Goal: Task Accomplishment & Management: Manage account settings

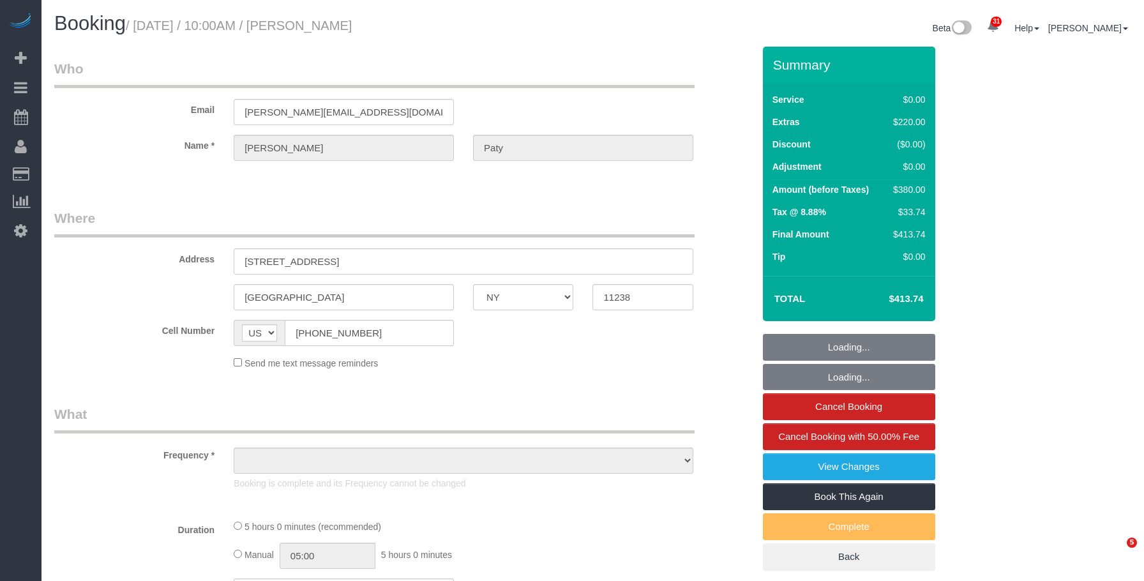
select select "NY"
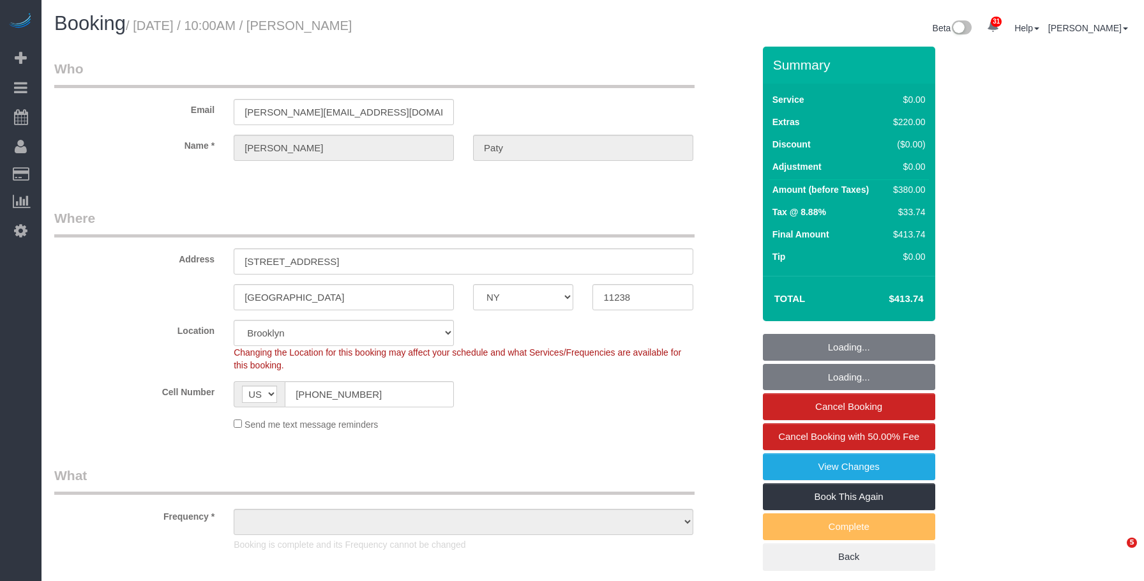
select select "object:838"
select select "string:stripe-pm_1PtyvG4VGloSiKo7BLZDAN62"
select select "object:1450"
select select "spot1"
select select "1"
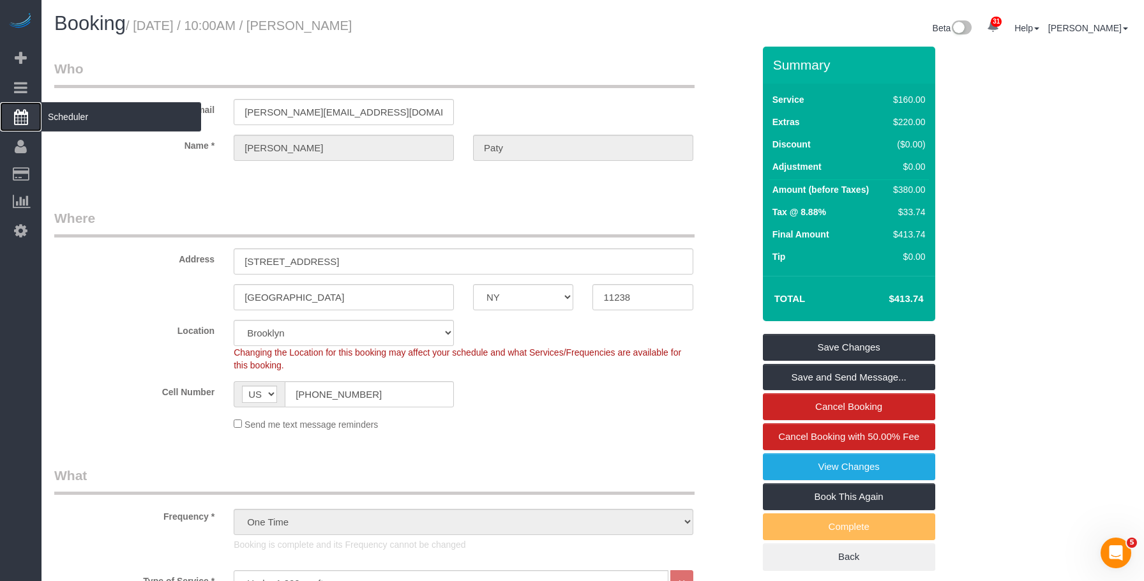
click at [110, 119] on span "Scheduler" at bounding box center [121, 116] width 160 height 29
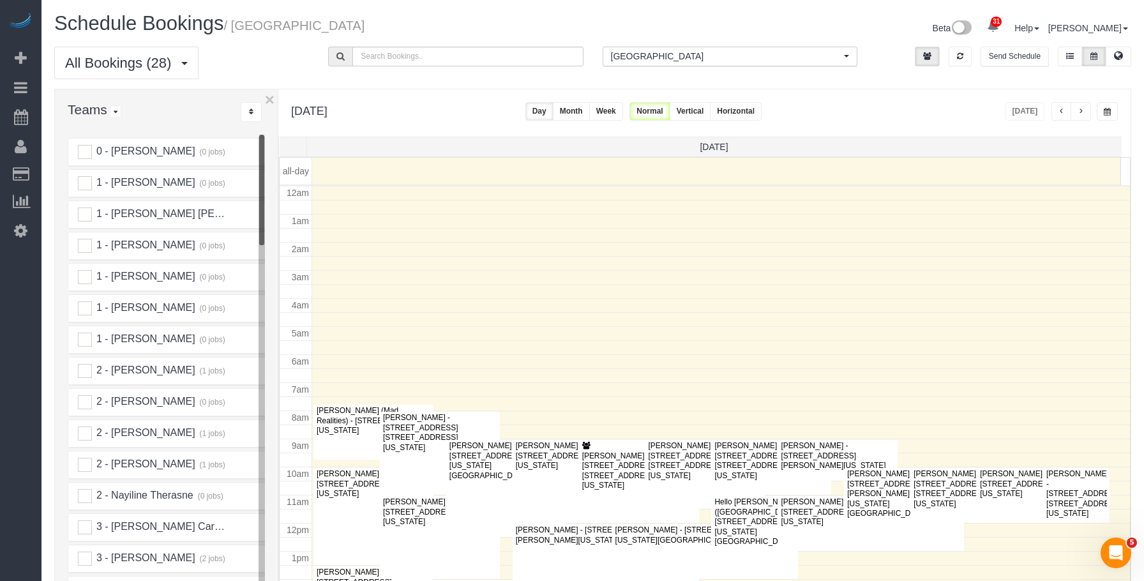
scroll to position [169, 0]
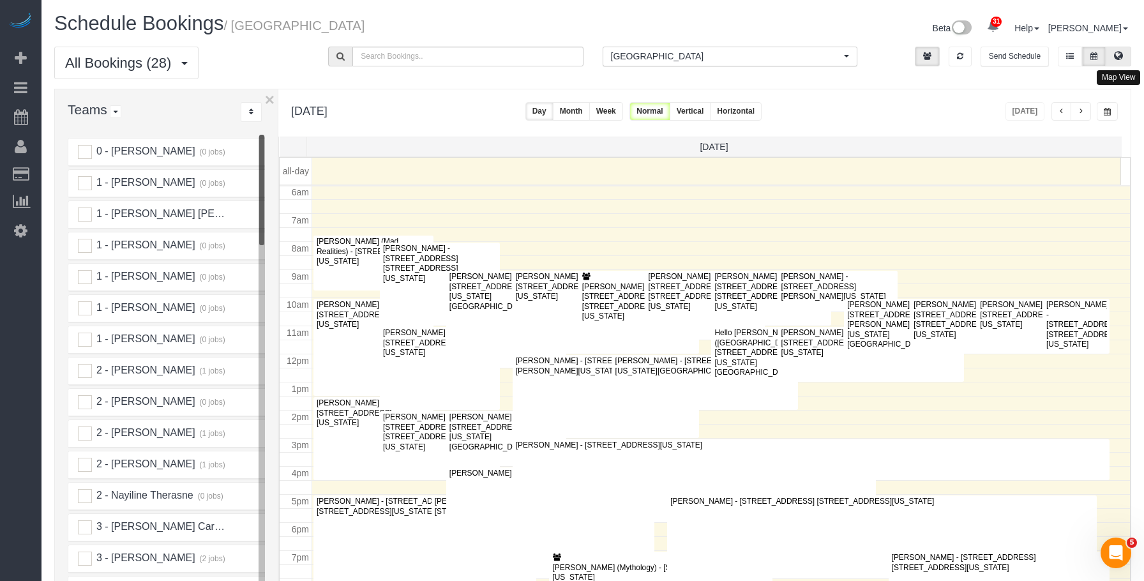
click at [1120, 54] on icon at bounding box center [1118, 56] width 9 height 8
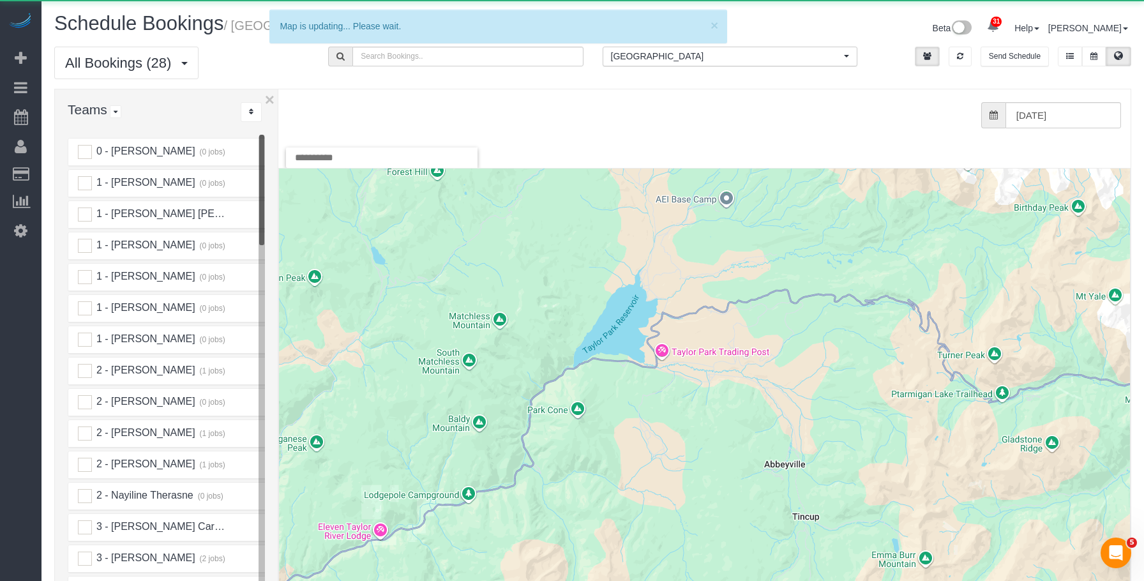
click at [709, 57] on span "[GEOGRAPHIC_DATA]" at bounding box center [726, 56] width 230 height 13
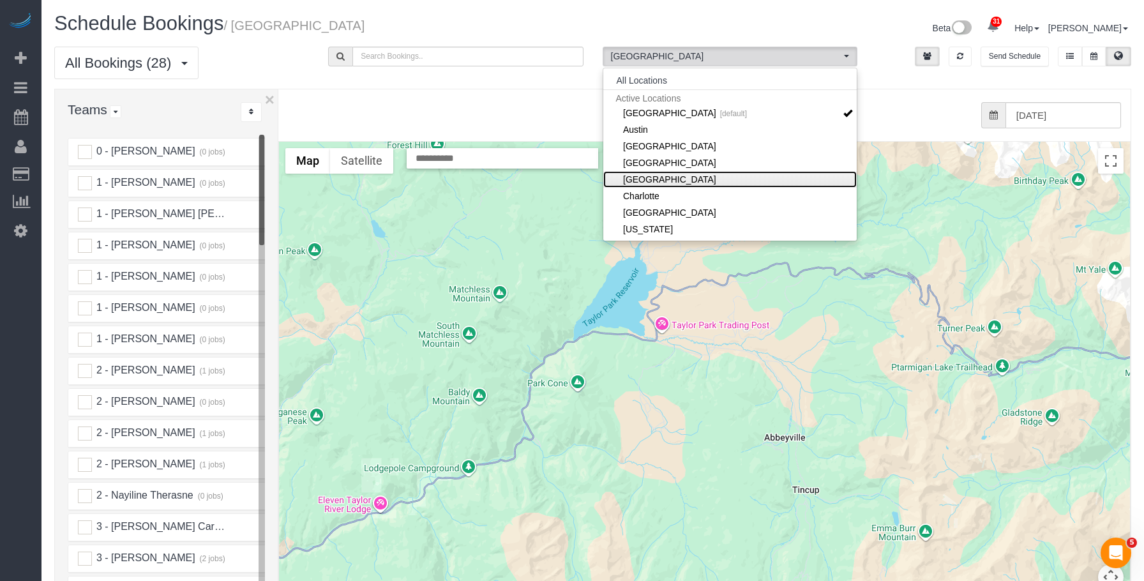
click at [680, 181] on link "[GEOGRAPHIC_DATA]" at bounding box center [729, 179] width 253 height 17
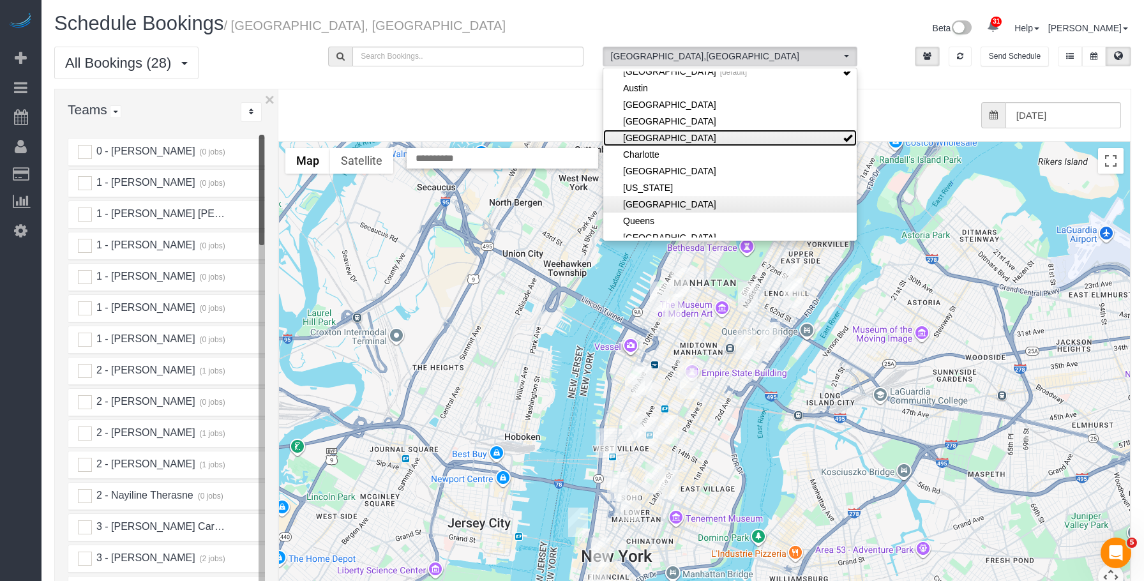
scroll to position [64, 0]
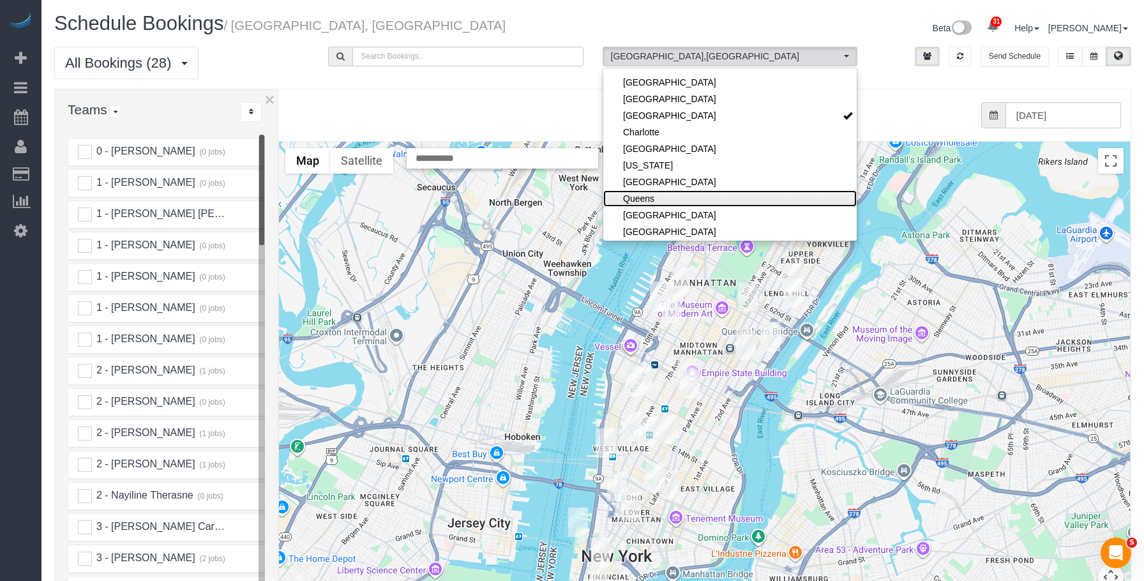
click at [666, 194] on link "Queens" at bounding box center [729, 198] width 253 height 17
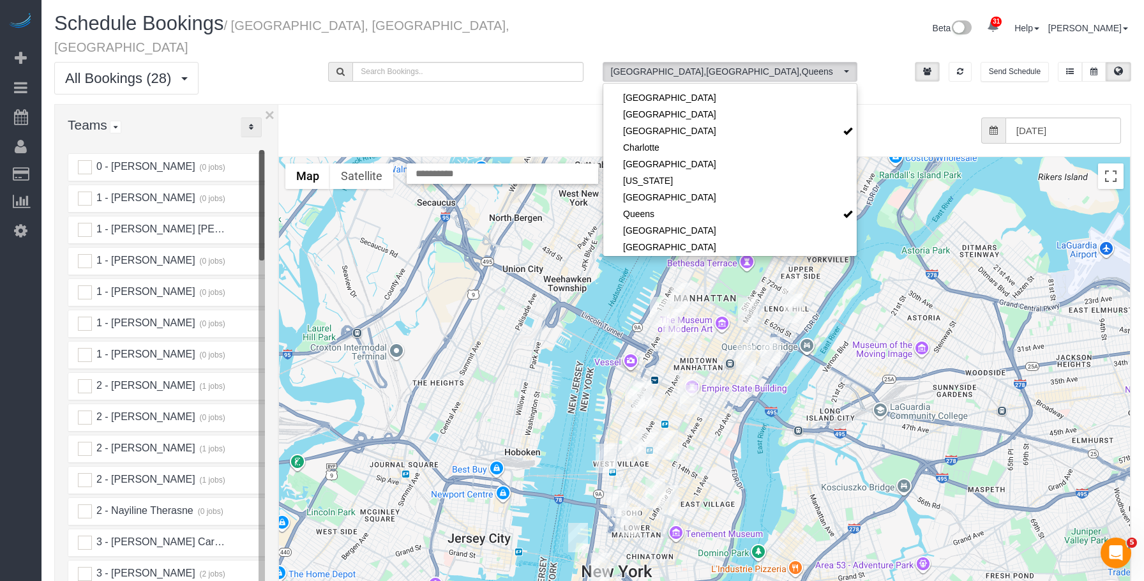
click at [255, 117] on button "..." at bounding box center [251, 127] width 21 height 20
click at [264, 159] on link "A-Z" at bounding box center [291, 167] width 101 height 17
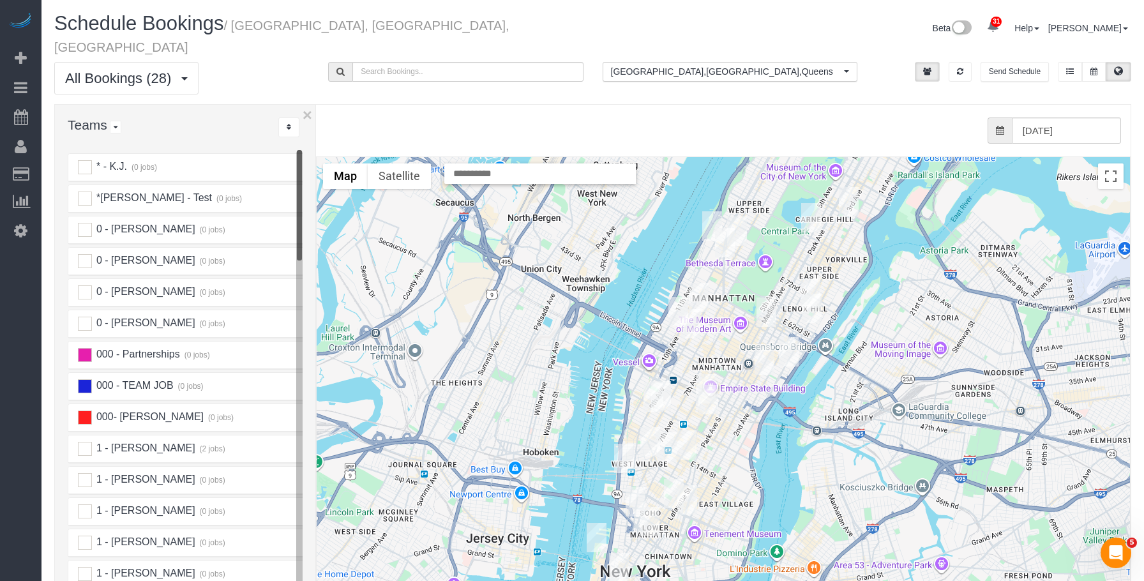
drag, startPoint x: 279, startPoint y: 135, endPoint x: 323, endPoint y: 137, distance: 44.1
click at [323, 137] on div "× Teams All Teams All Active Teams Active Teams For Location(s) Rating A-Z * - …" at bounding box center [592, 392] width 1077 height 576
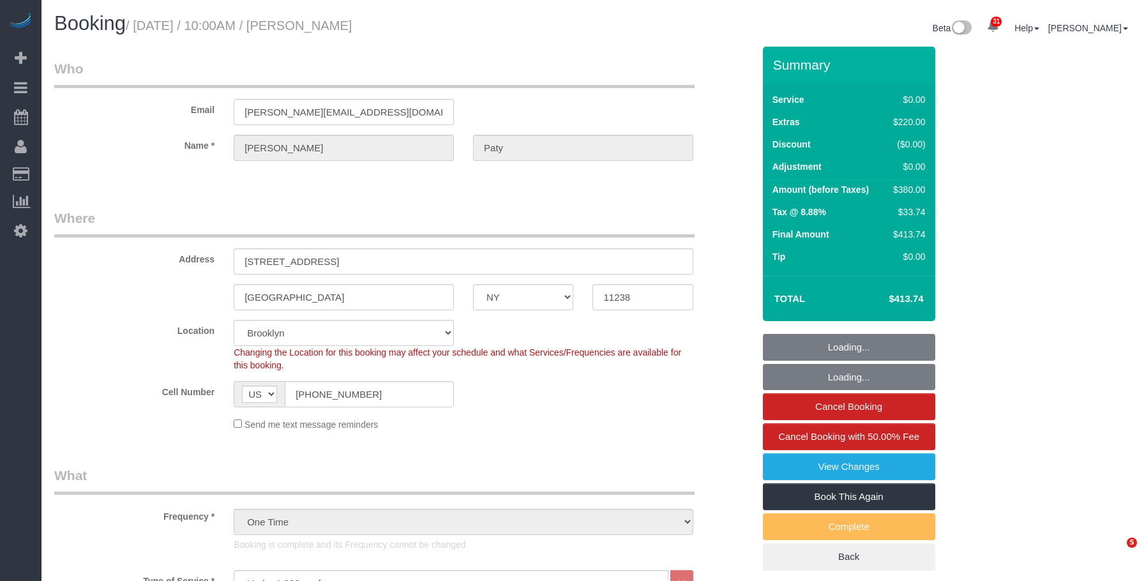
select select "NY"
select select "1"
select select "spot1"
select select "number:89"
select select "number:90"
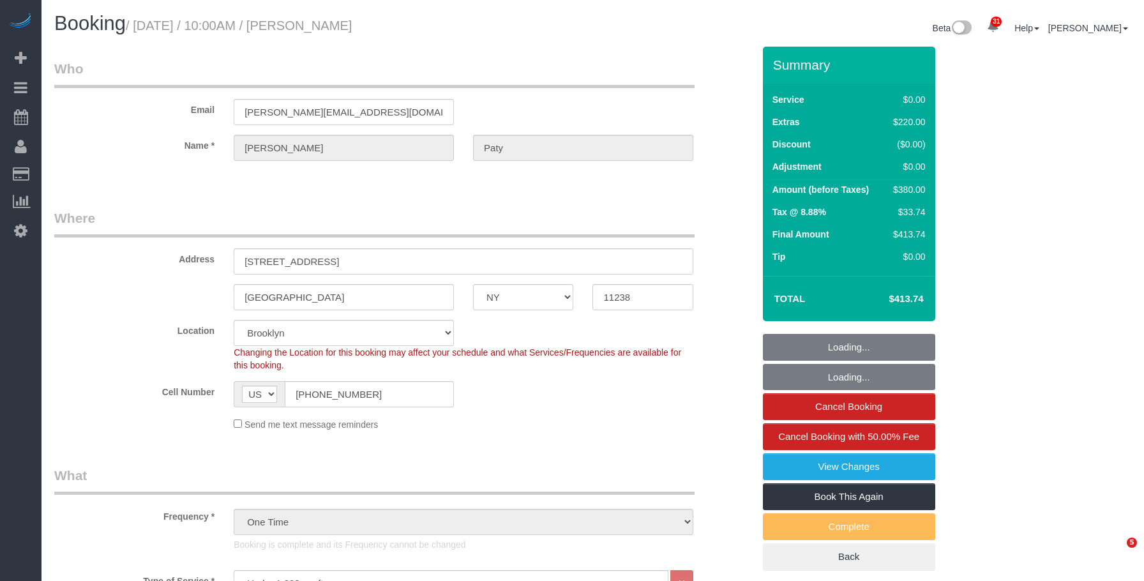
select select "number:15"
select select "number:5"
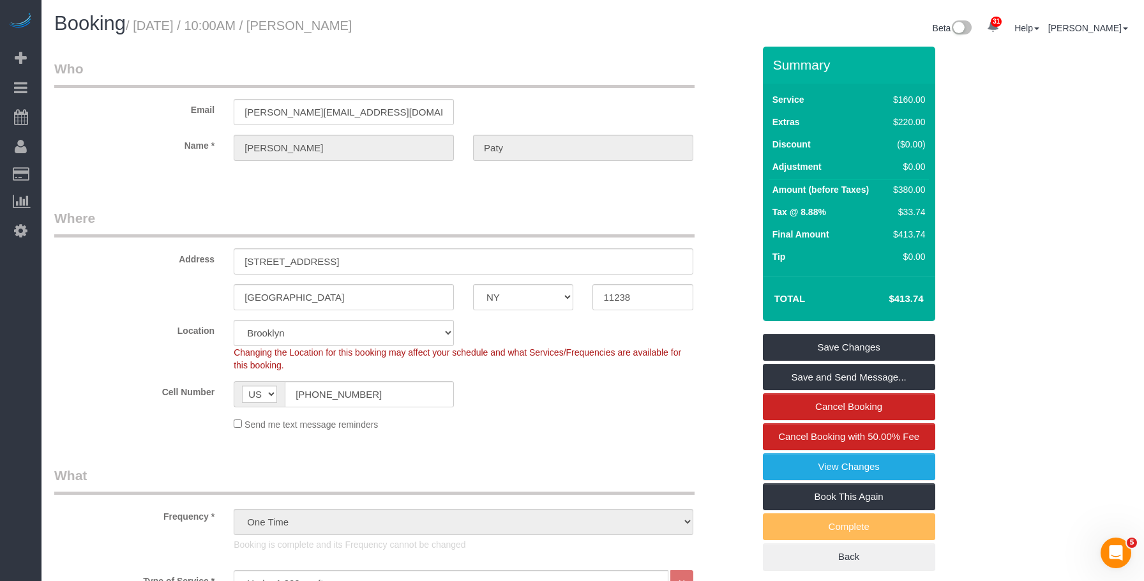
drag, startPoint x: 80, startPoint y: 111, endPoint x: 172, endPoint y: 55, distance: 107.2
click at [80, 112] on link "Active Bookings" at bounding box center [121, 116] width 160 height 26
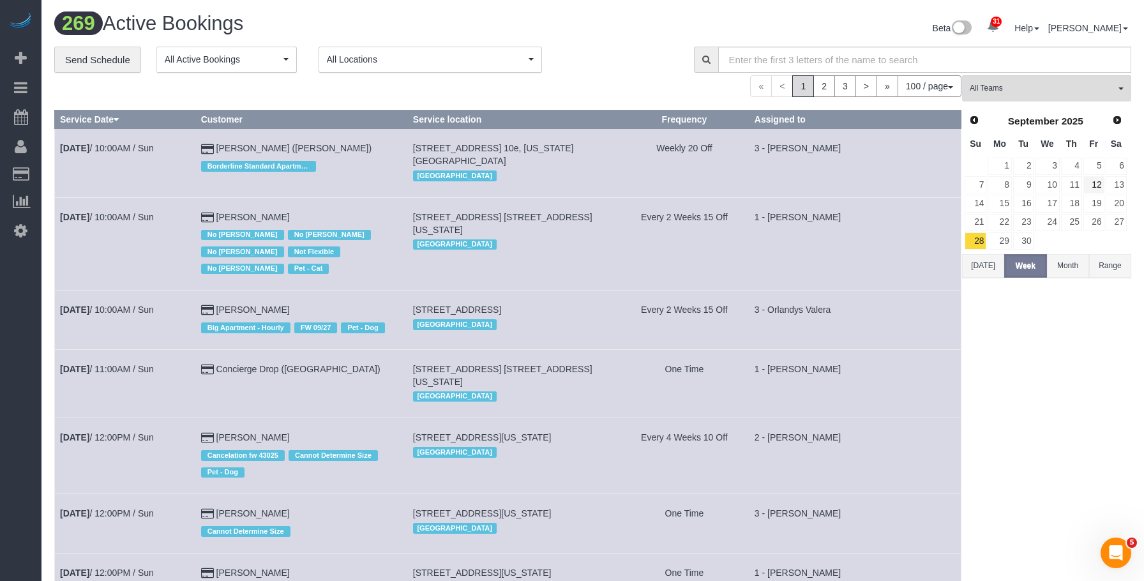
click at [1115, 118] on span "Next" at bounding box center [1117, 120] width 10 height 10
click at [1049, 162] on link "1" at bounding box center [1047, 166] width 24 height 17
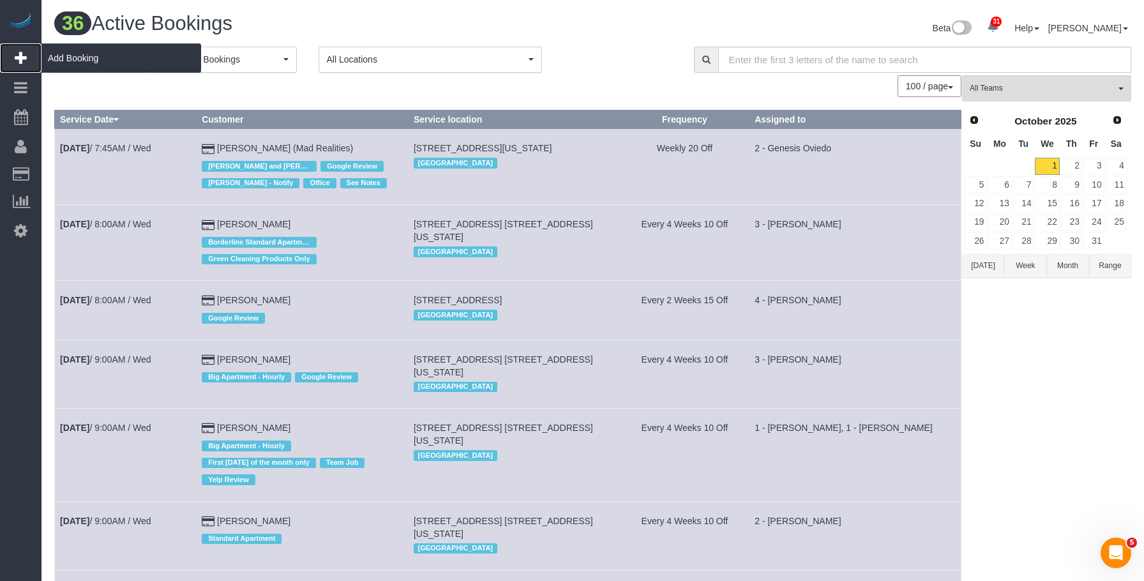
click at [101, 63] on span "Add Booking" at bounding box center [121, 57] width 160 height 29
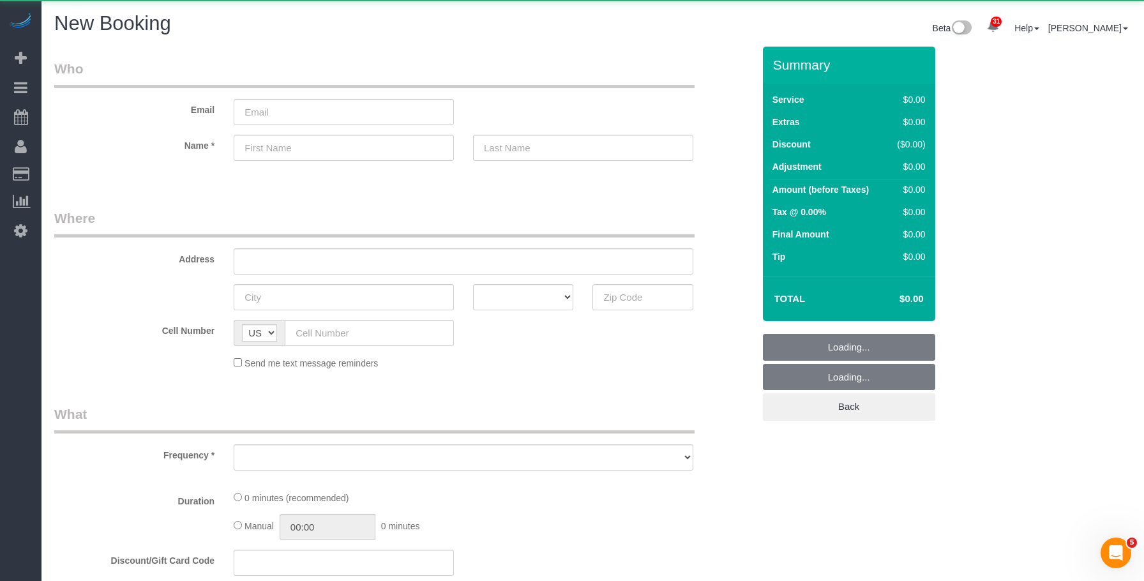
select select "number:89"
select select "number:90"
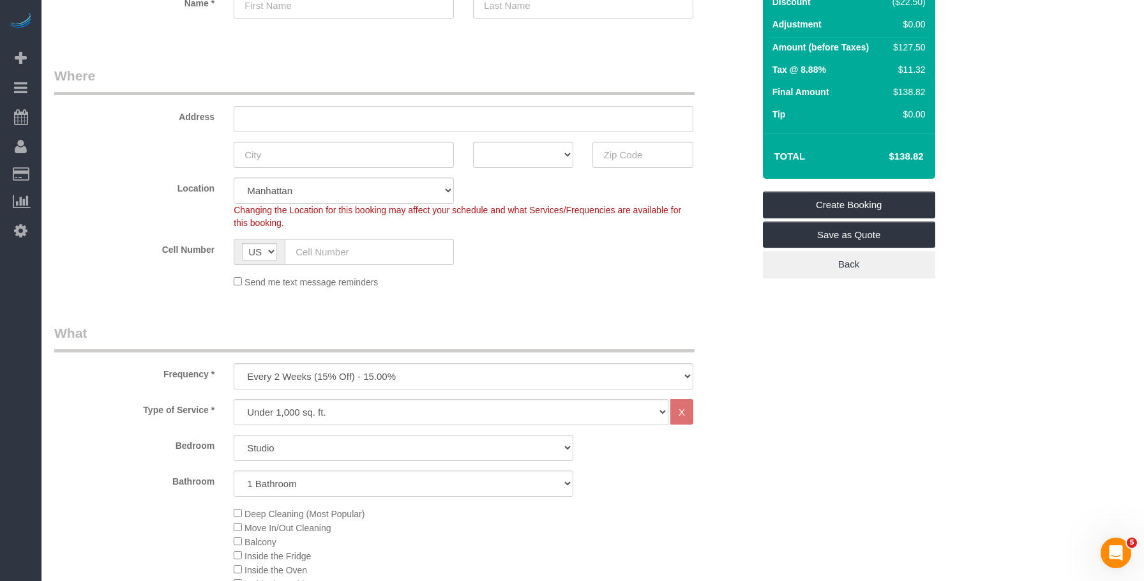
scroll to position [255, 0]
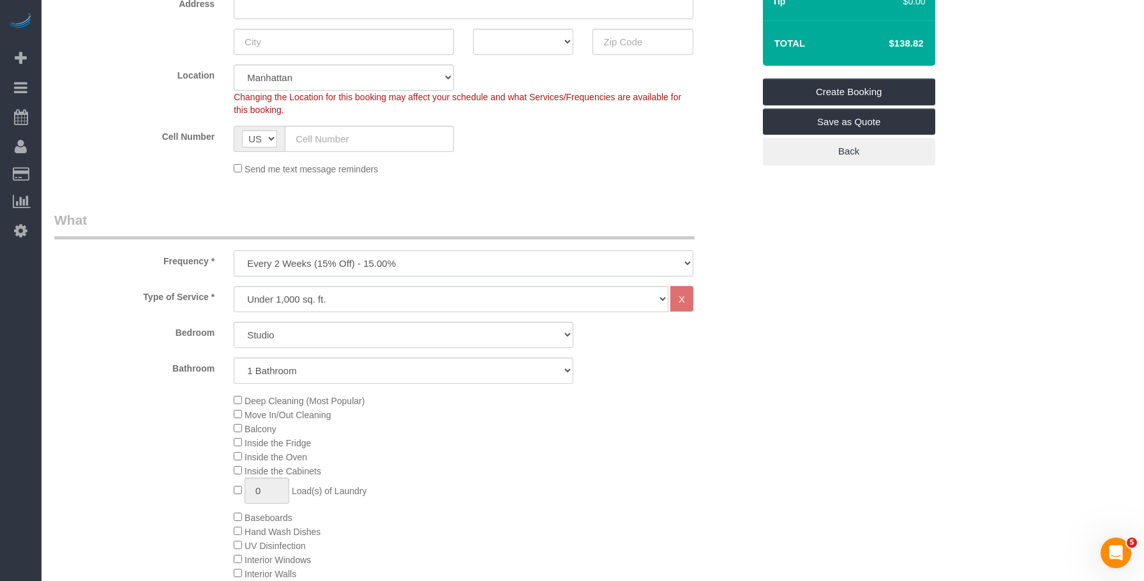
drag, startPoint x: 347, startPoint y: 262, endPoint x: 342, endPoint y: 275, distance: 13.5
click at [347, 262] on select "One Time Weekly (20% Off) - 20.00% Every 2 Weeks (15% Off) - 15.00% Every 4 Wee…" at bounding box center [464, 263] width 460 height 26
select select "object:7482"
click at [234, 250] on select "One Time Weekly (20% Off) - 20.00% Every 2 Weeks (15% Off) - 15.00% Every 4 Wee…" at bounding box center [464, 263] width 460 height 26
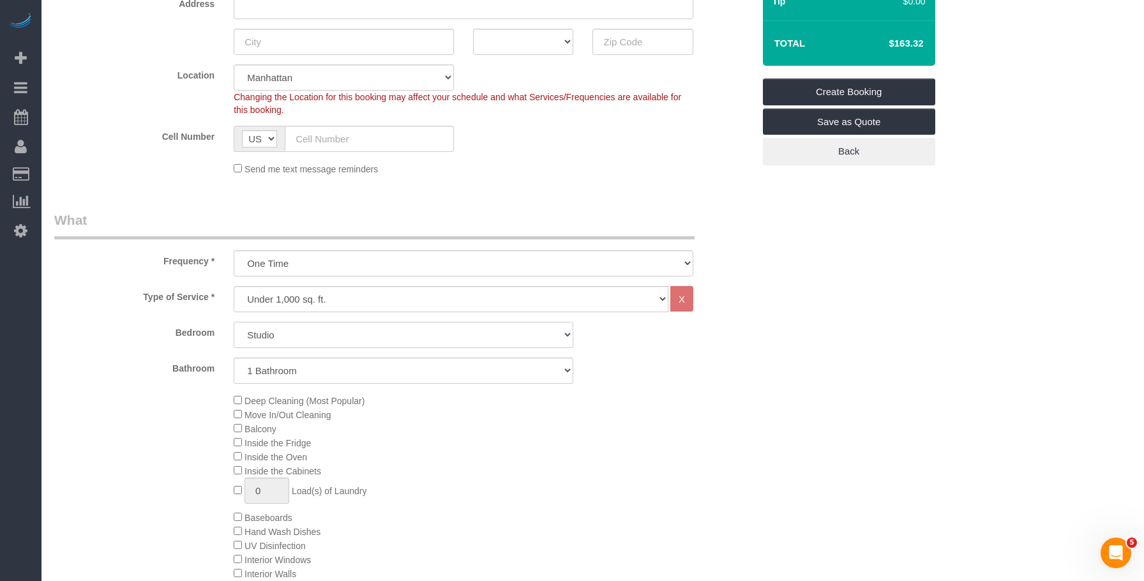
drag, startPoint x: 277, startPoint y: 335, endPoint x: 277, endPoint y: 343, distance: 8.3
click at [277, 335] on select "Studio 1 Bedroom 2 Bedrooms 3 Bedrooms" at bounding box center [404, 335] width 340 height 26
select select "3"
click at [234, 322] on select "Studio 1 Bedroom 2 Bedrooms 3 Bedrooms" at bounding box center [404, 335] width 340 height 26
click at [361, 370] on select "1 Bathroom 2 Bathrooms" at bounding box center [404, 370] width 340 height 26
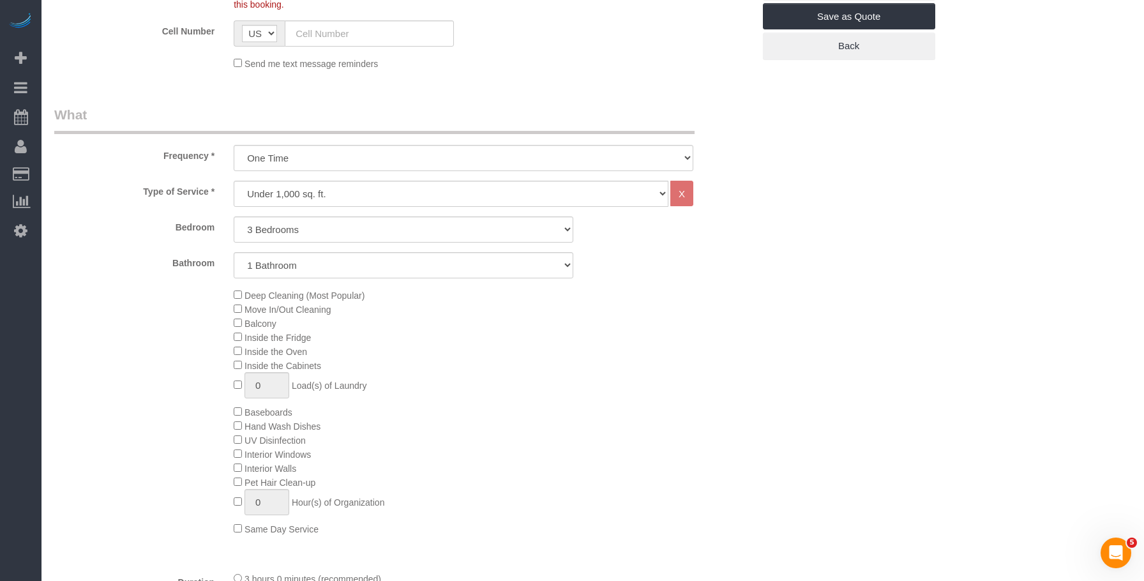
scroll to position [383, 0]
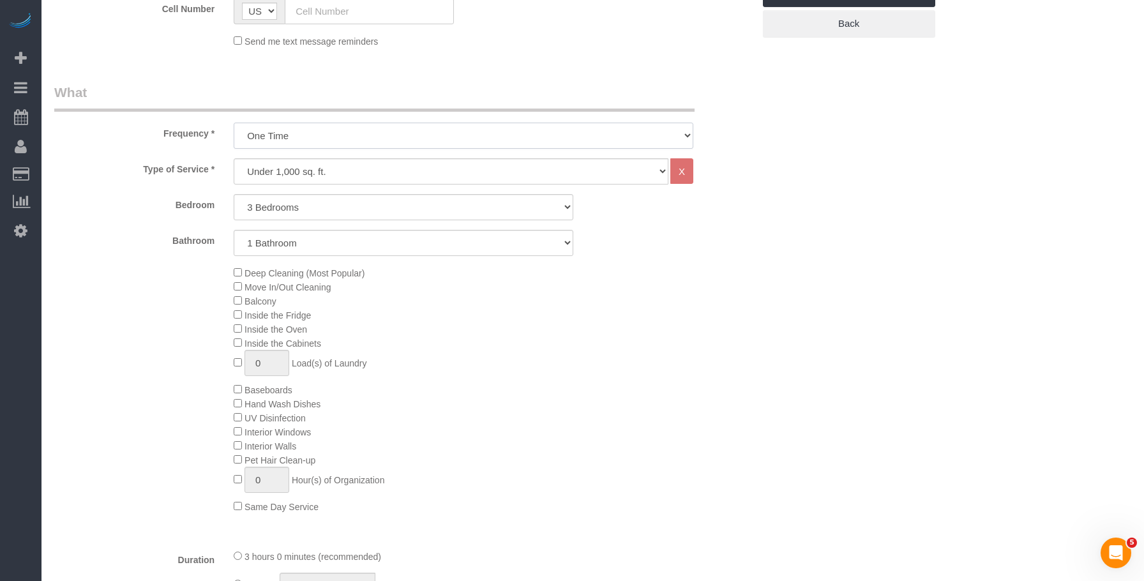
click at [334, 129] on select "One Time Weekly (20% Off) - 20.00% Every 2 Weeks (15% Off) - 15.00% Every 4 Wee…" at bounding box center [464, 136] width 460 height 26
drag, startPoint x: 393, startPoint y: 105, endPoint x: 359, endPoint y: 146, distance: 53.0
click at [393, 105] on legend "What" at bounding box center [374, 97] width 640 height 29
click at [350, 177] on select "Under 1,000 sq. ft. 1,001 - 1,500 sq. ft. 1,500+ sq. ft. Custom Cleaning Office…" at bounding box center [451, 171] width 435 height 26
select select "212"
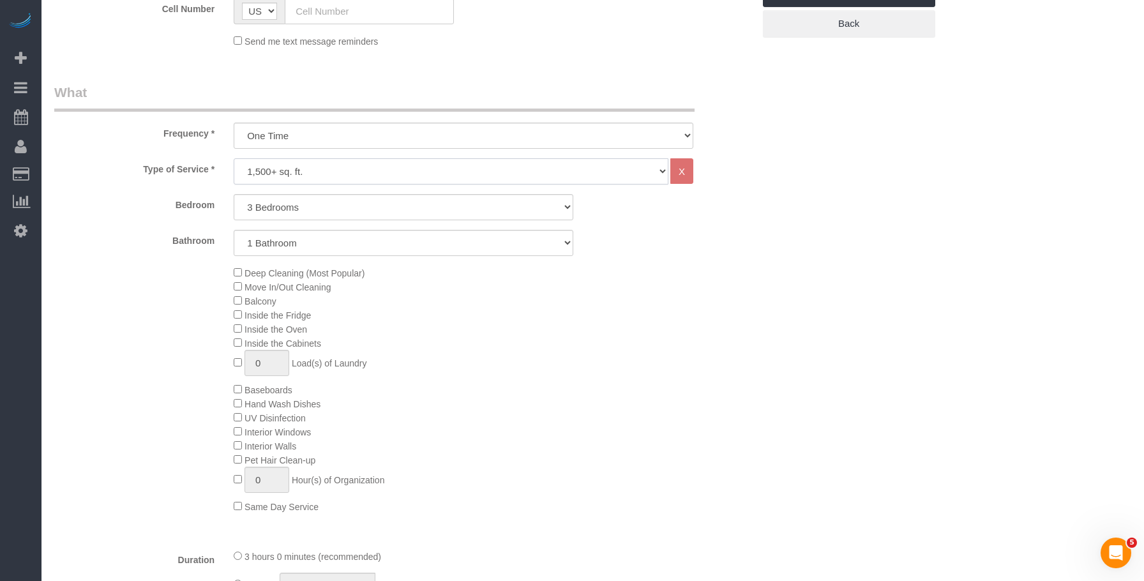
click at [234, 158] on select "Under 1,000 sq. ft. 1,001 - 1,500 sq. ft. 1,500+ sq. ft. Custom Cleaning Office…" at bounding box center [451, 171] width 435 height 26
select select "2"
select select "120"
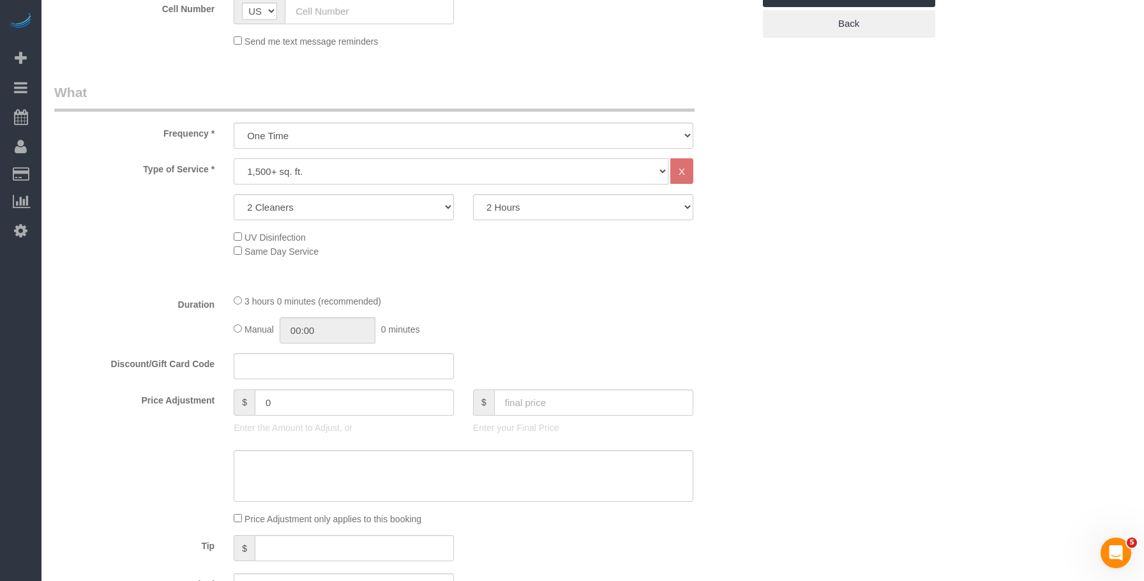
click at [307, 167] on select "Under 1,000 sq. ft. 1,001 - 1,500 sq. ft. 1,500+ sq. ft. Custom Cleaning Office…" at bounding box center [451, 171] width 435 height 26
click at [234, 158] on select "Under 1,000 sq. ft. 1,001 - 1,500 sq. ft. 1,500+ sq. ft. Custom Cleaning Office…" at bounding box center [451, 171] width 435 height 26
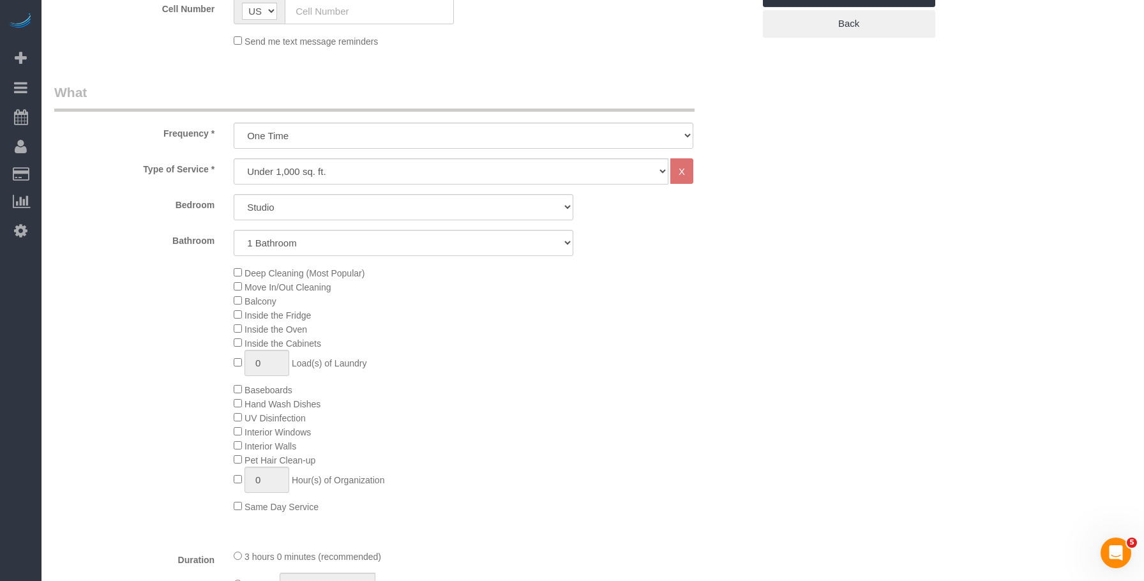
click at [375, 169] on select "Under 1,000 sq. ft. 1,001 - 1,500 sq. ft. 1,500+ sq. ft. Custom Cleaning Office…" at bounding box center [451, 171] width 435 height 26
select select "212"
click at [234, 158] on select "Under 1,000 sq. ft. 1,001 - 1,500 sq. ft. 1,500+ sq. ft. Custom Cleaning Office…" at bounding box center [451, 171] width 435 height 26
select select "2"
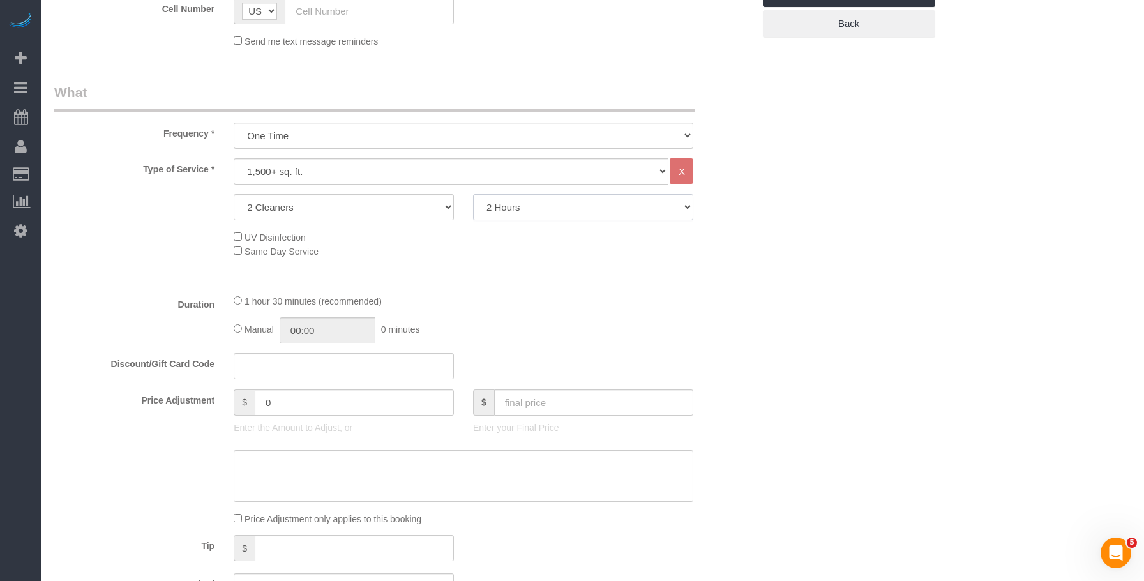
click at [583, 207] on select "2 Hours 2.5 Hours 3 Hours 3.5 Hours 4 Hours 4.5 Hours 5 Hours 5.5 Hours 6 Hours…" at bounding box center [583, 207] width 220 height 26
select select "180"
click at [473, 194] on select "2 Hours 2.5 Hours 3 Hours 3.5 Hours 4 Hours 4.5 Hours 5 Hours 5.5 Hours 6 Hours…" at bounding box center [583, 207] width 220 height 26
click at [941, 382] on div "Who Email Name * Where Address AK AL AR AZ CA CO CT DC DE FL GA HI IA ID IL IN …" at bounding box center [592, 572] width 1077 height 1816
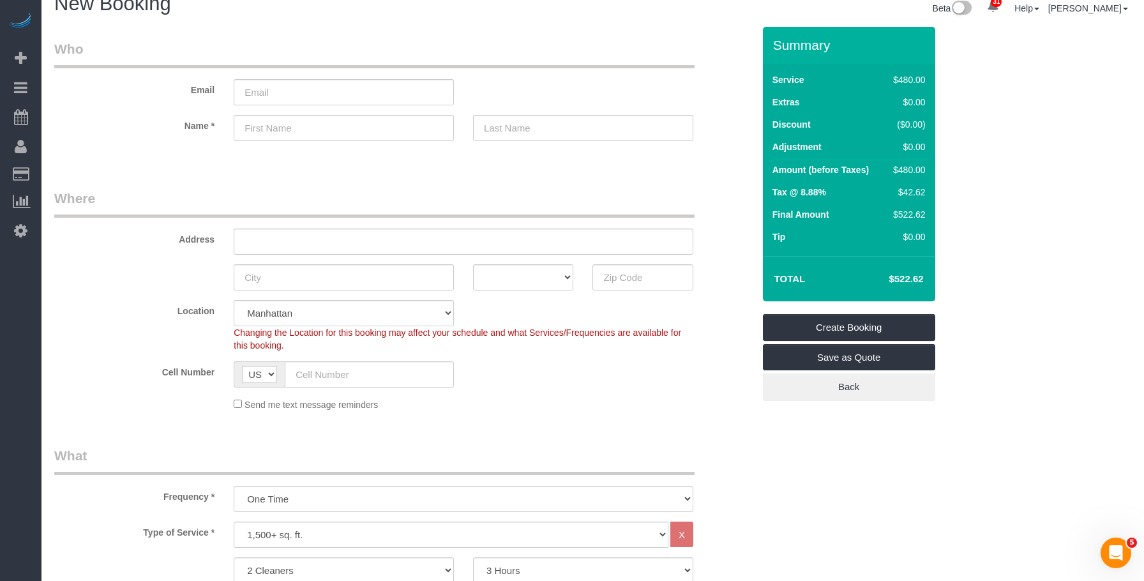
scroll to position [0, 0]
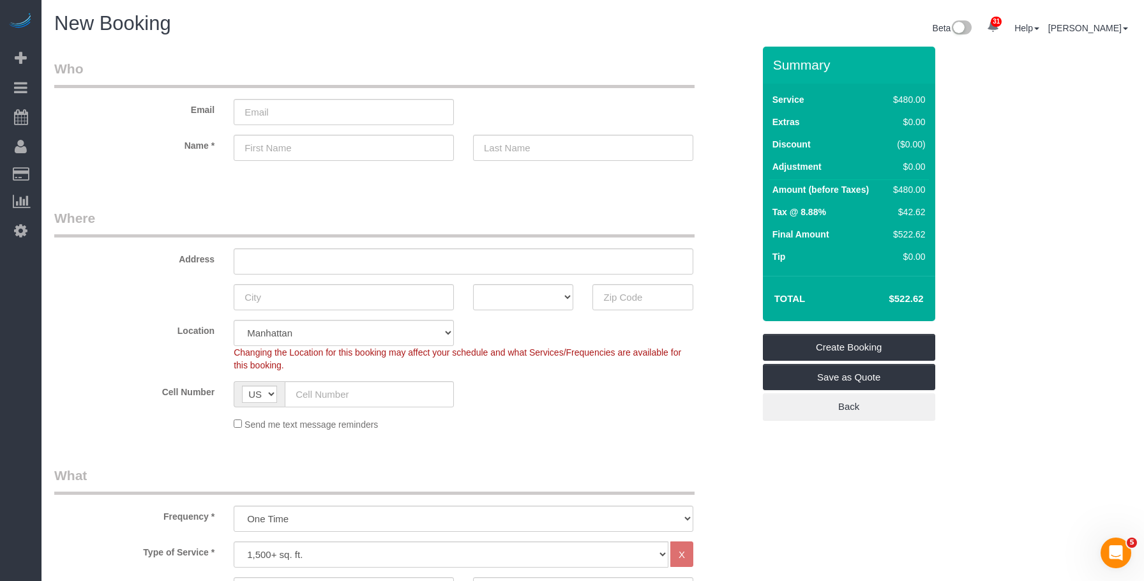
drag, startPoint x: 536, startPoint y: 62, endPoint x: 580, endPoint y: 14, distance: 65.0
click at [536, 62] on legend "Who" at bounding box center [374, 73] width 640 height 29
click at [397, 211] on legend "Where" at bounding box center [374, 223] width 640 height 29
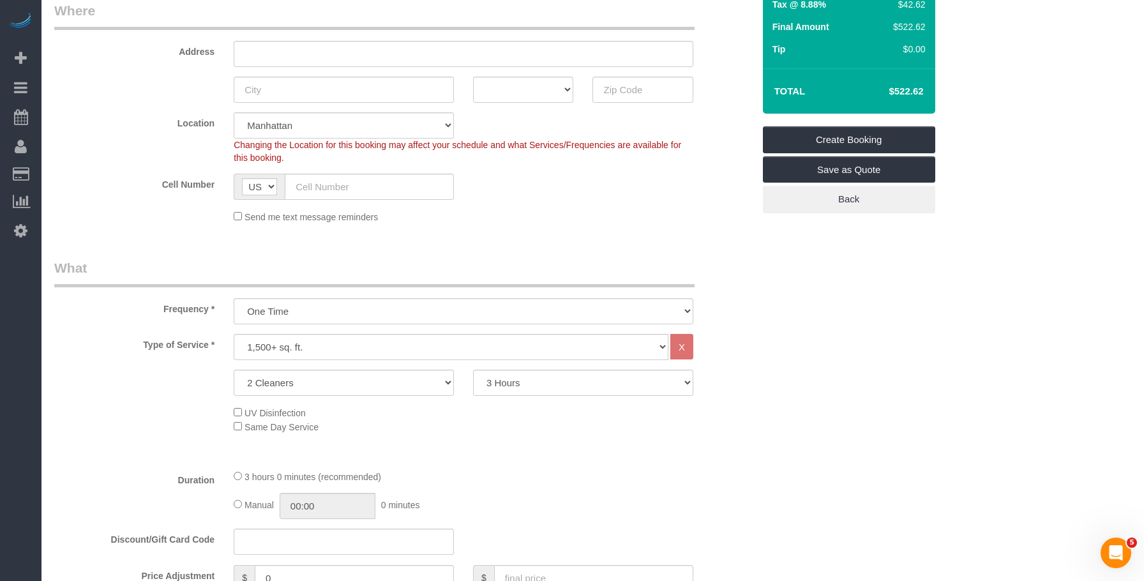
scroll to position [255, 0]
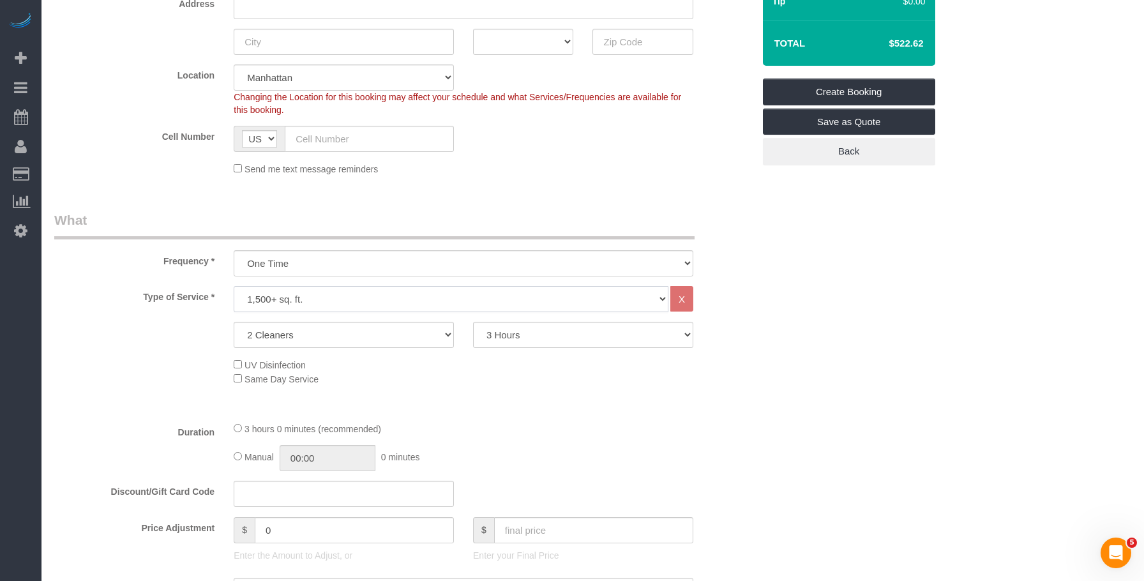
click at [361, 303] on select "Under 1,000 sq. ft. 1,001 - 1,500 sq. ft. 1,500+ sq. ft. Custom Cleaning Office…" at bounding box center [451, 299] width 435 height 26
select select "216"
click at [234, 286] on select "Under 1,000 sq. ft. 1,001 - 1,500 sq. ft. 1,500+ sq. ft. Custom Cleaning Office…" at bounding box center [451, 299] width 435 height 26
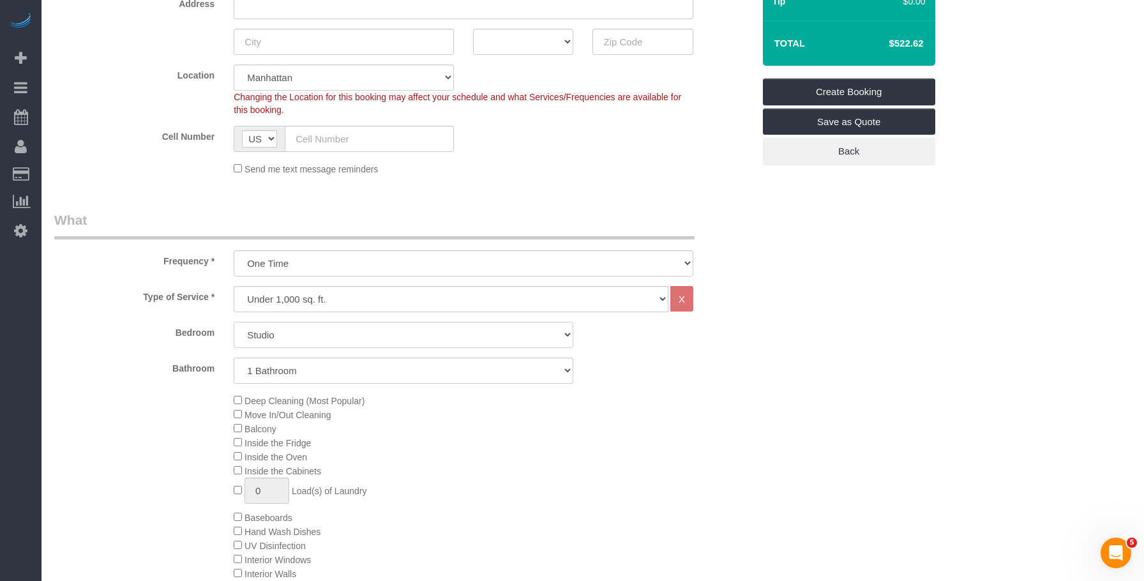
drag, startPoint x: 336, startPoint y: 331, endPoint x: 333, endPoint y: 347, distance: 16.3
click at [336, 333] on select "Studio 1 Bedroom 2 Bedrooms 3 Bedrooms" at bounding box center [404, 335] width 340 height 26
select select "3"
click at [234, 322] on select "Studio 1 Bedroom 2 Bedrooms 3 Bedrooms" at bounding box center [404, 335] width 340 height 26
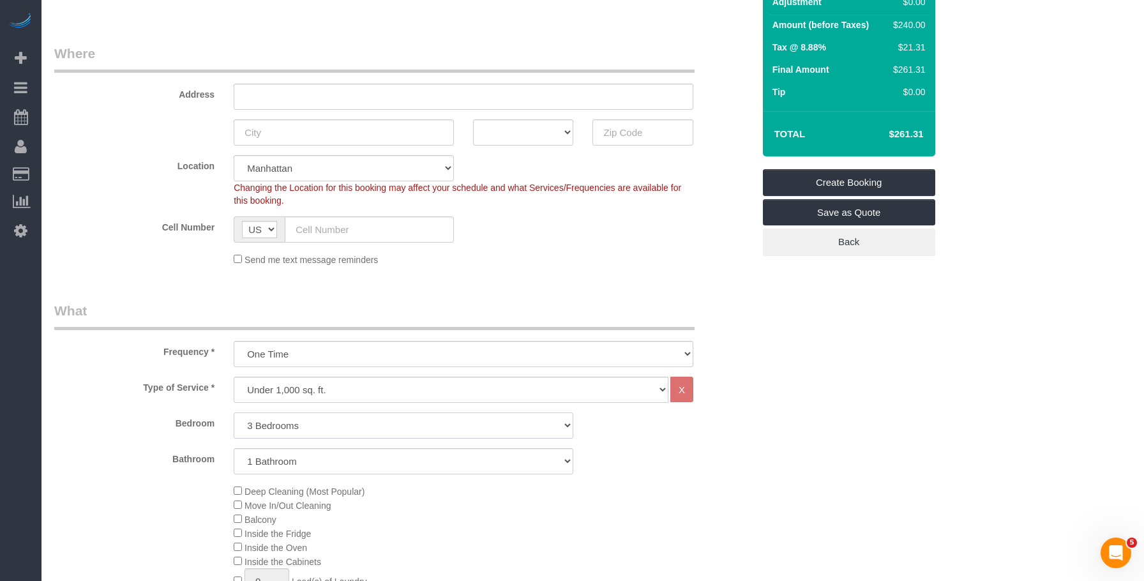
scroll to position [0, 0]
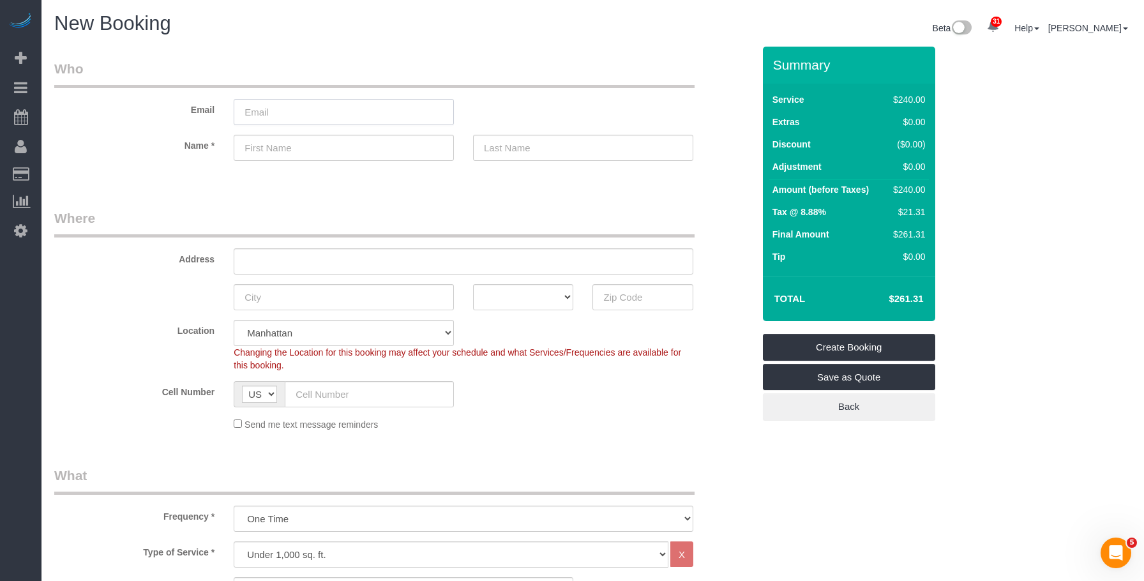
click at [328, 111] on input "email" at bounding box center [344, 112] width 220 height 26
paste input "Ea@fireleibaezstudio.com"
type input "Ea@fireleibaezstudio.com"
click at [336, 153] on input "text" at bounding box center [344, 148] width 220 height 26
paste input "Ashley"
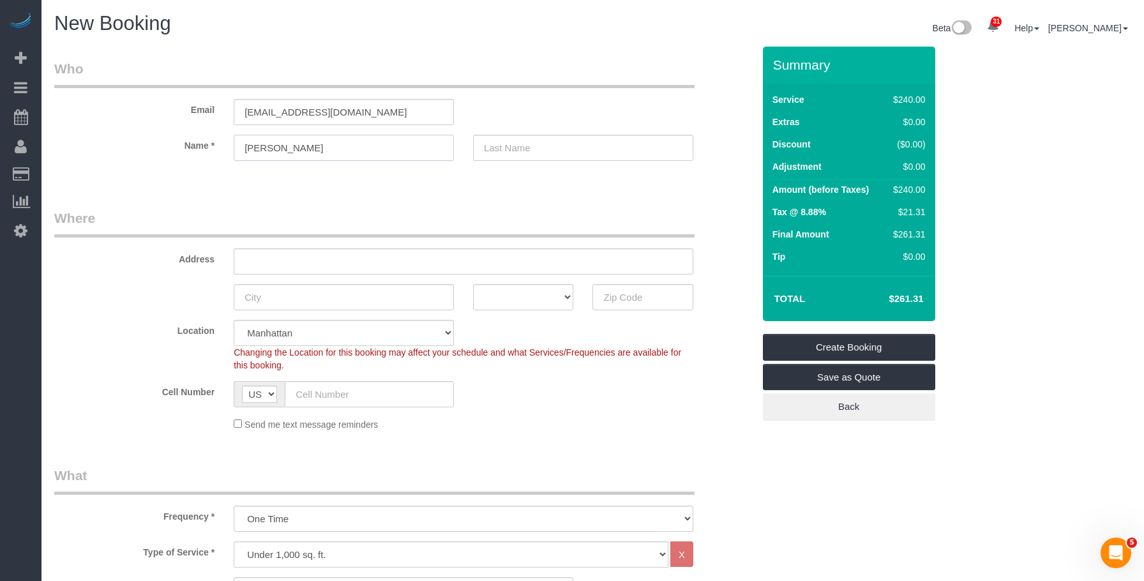
type input "Ashley"
click at [511, 146] on input "text" at bounding box center [583, 148] width 220 height 26
type input "."
drag, startPoint x: 265, startPoint y: 110, endPoint x: 381, endPoint y: 107, distance: 116.2
click at [381, 107] on input "Ea@fireleibaezstudio.com" at bounding box center [344, 112] width 220 height 26
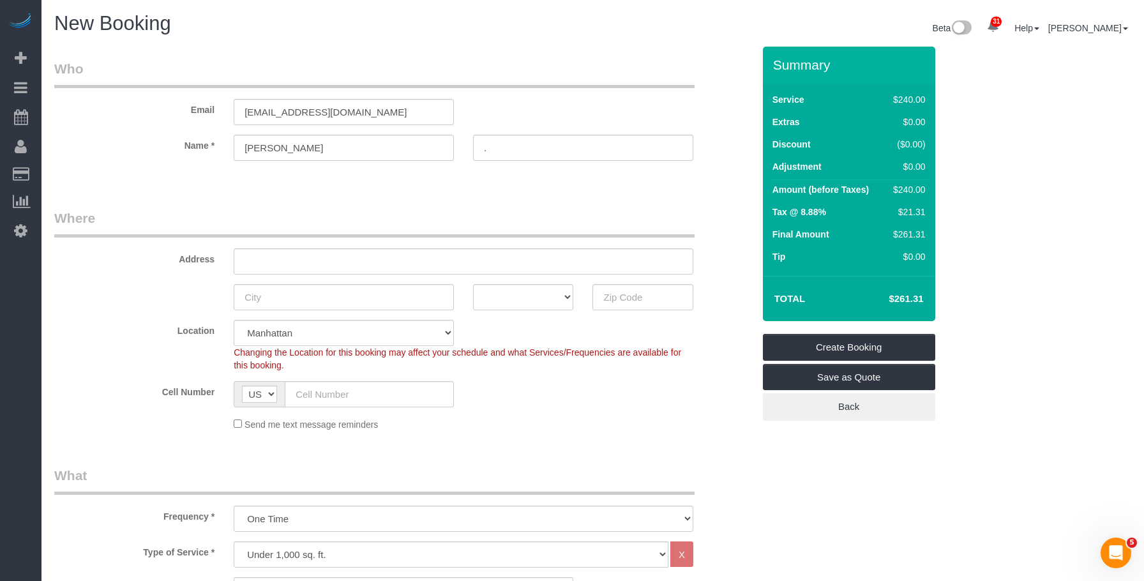
click at [641, 294] on input "text" at bounding box center [642, 297] width 100 height 26
paste input "11231"
type input "11231"
click at [594, 218] on legend "Where" at bounding box center [374, 223] width 640 height 29
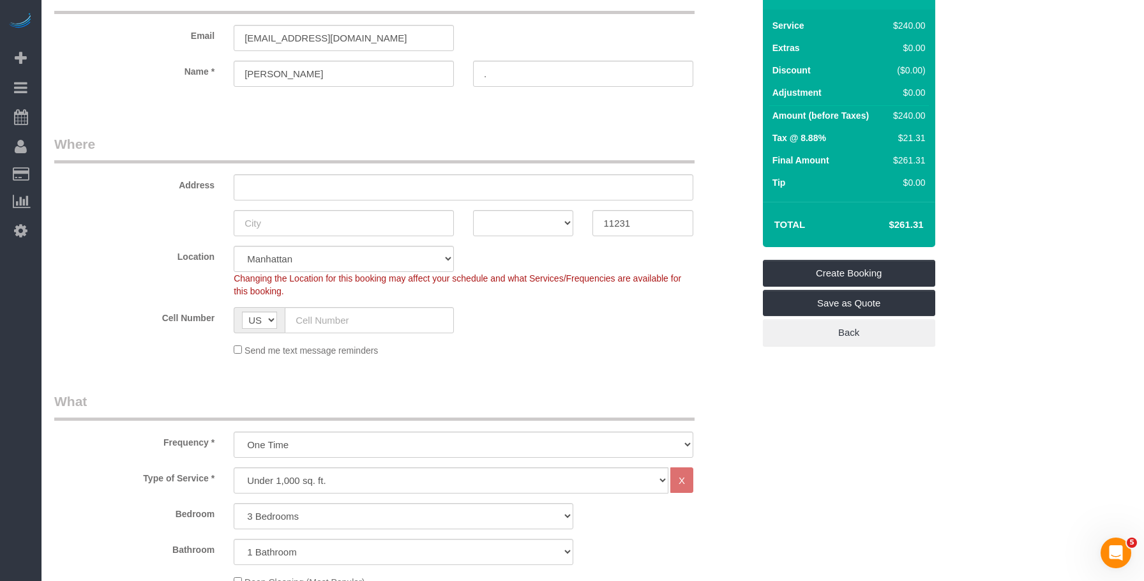
scroll to position [128, 0]
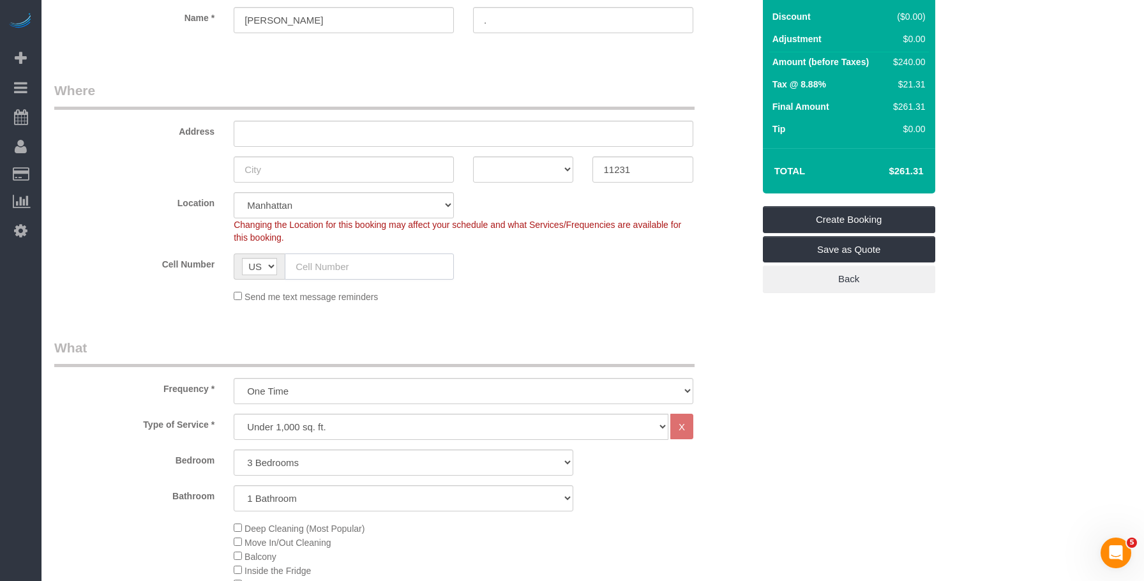
click at [365, 253] on input "text" at bounding box center [369, 266] width 169 height 26
paste input "+1 602 515 3731"
type input "+1 602 515 3731"
click at [587, 301] on div "Send me text message reminders" at bounding box center [463, 296] width 479 height 14
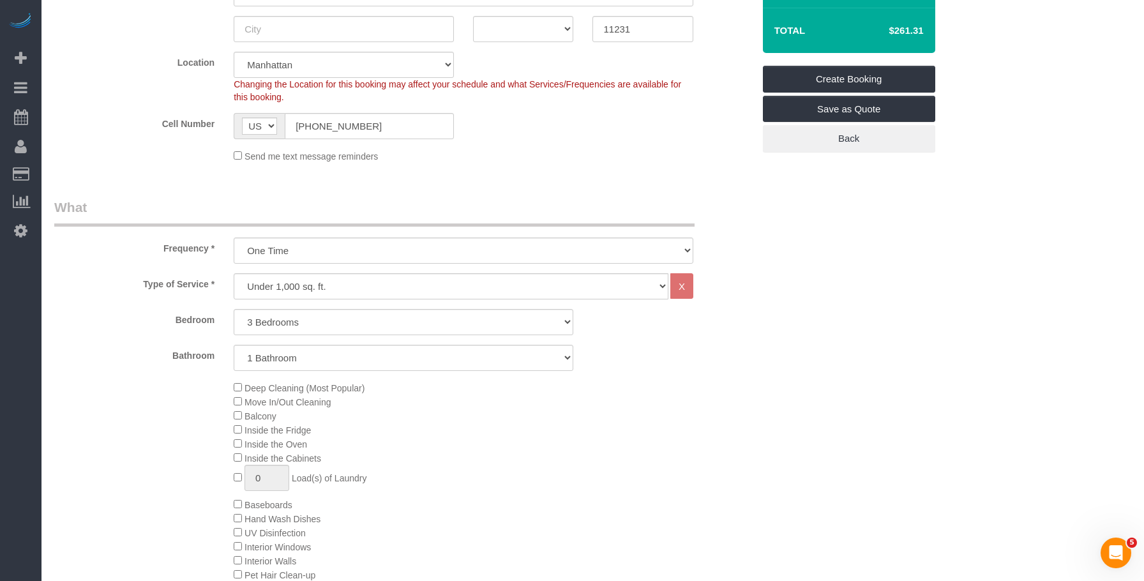
scroll to position [383, 0]
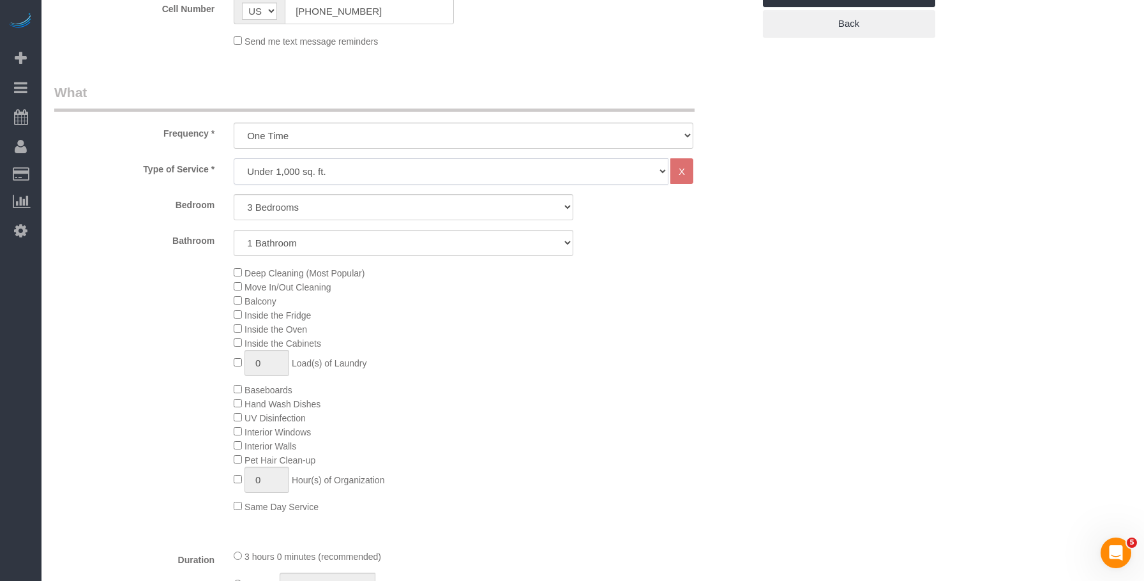
click at [345, 177] on select "Under 1,000 sq. ft. 1,001 - 1,500 sq. ft. 1,500+ sq. ft. Custom Cleaning Office…" at bounding box center [451, 171] width 435 height 26
select select "212"
click at [234, 158] on select "Under 1,000 sq. ft. 1,001 - 1,500 sq. ft. 1,500+ sq. ft. Custom Cleaning Office…" at bounding box center [451, 171] width 435 height 26
select select "2"
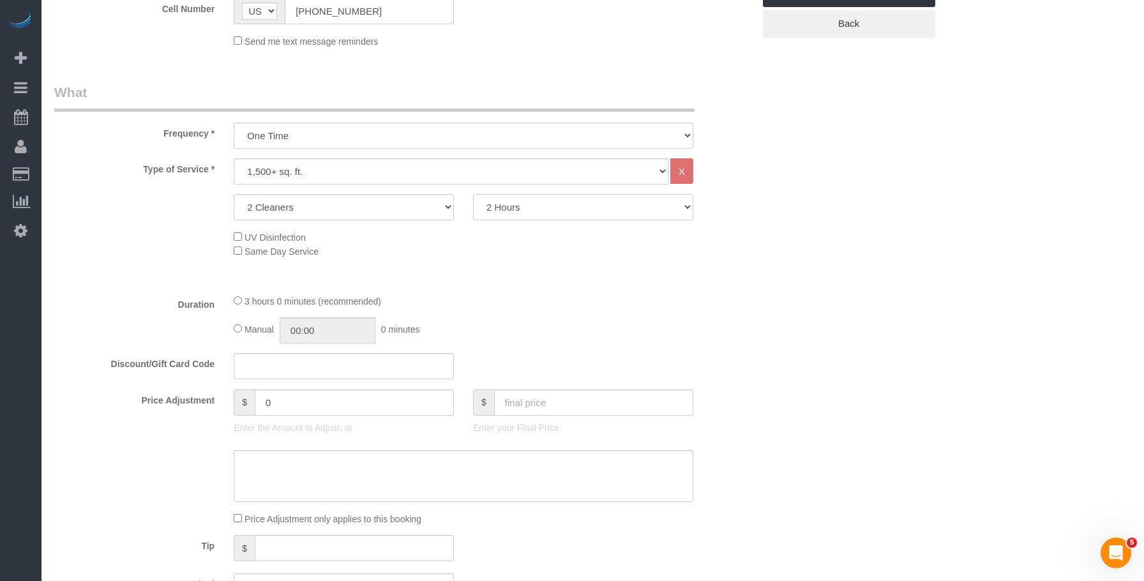
click at [563, 210] on select "2 Hours 2.5 Hours 3 Hours 3.5 Hours 4 Hours 4.5 Hours 5 Hours 5.5 Hours 6 Hours…" at bounding box center [583, 207] width 220 height 26
select select "180"
click at [473, 194] on select "2 Hours 2.5 Hours 3 Hours 3.5 Hours 4 Hours 4.5 Hours 5 Hours 5.5 Hours 6 Hours…" at bounding box center [583, 207] width 220 height 26
click at [729, 262] on div "Type of Service * Under 1,000 sq. ft. 1,001 - 1,500 sq. ft. 1,500+ sq. ft. Cust…" at bounding box center [403, 220] width 699 height 125
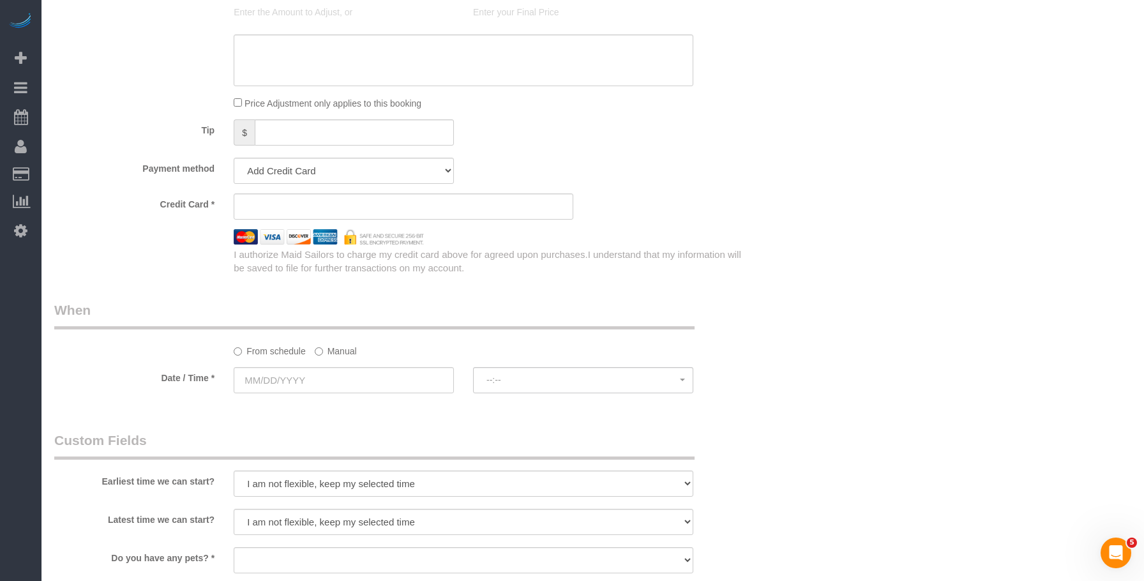
scroll to position [894, 0]
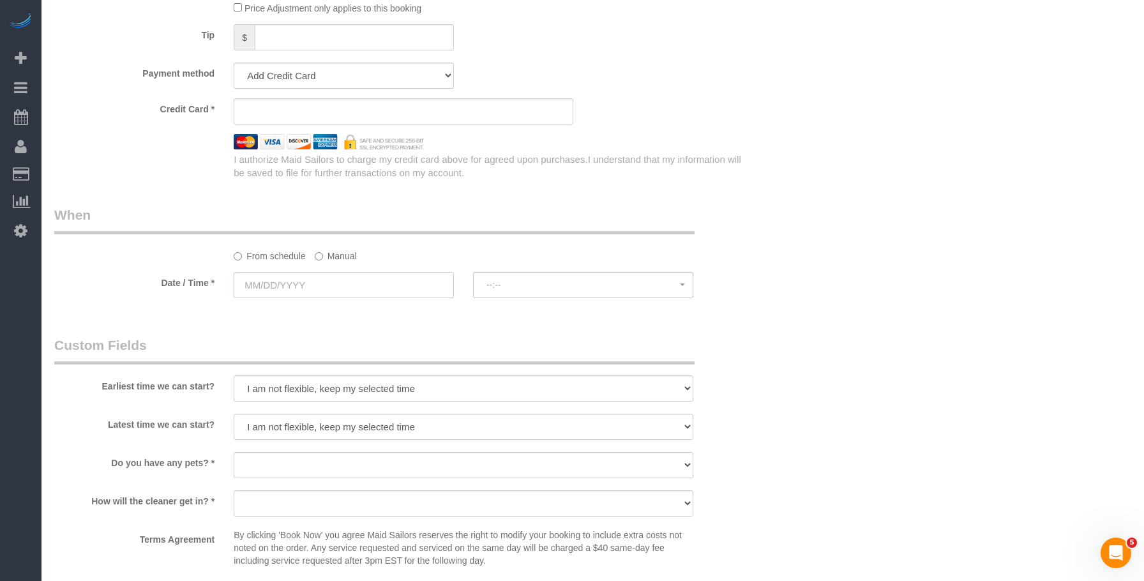
click at [326, 280] on input "text" at bounding box center [344, 285] width 220 height 26
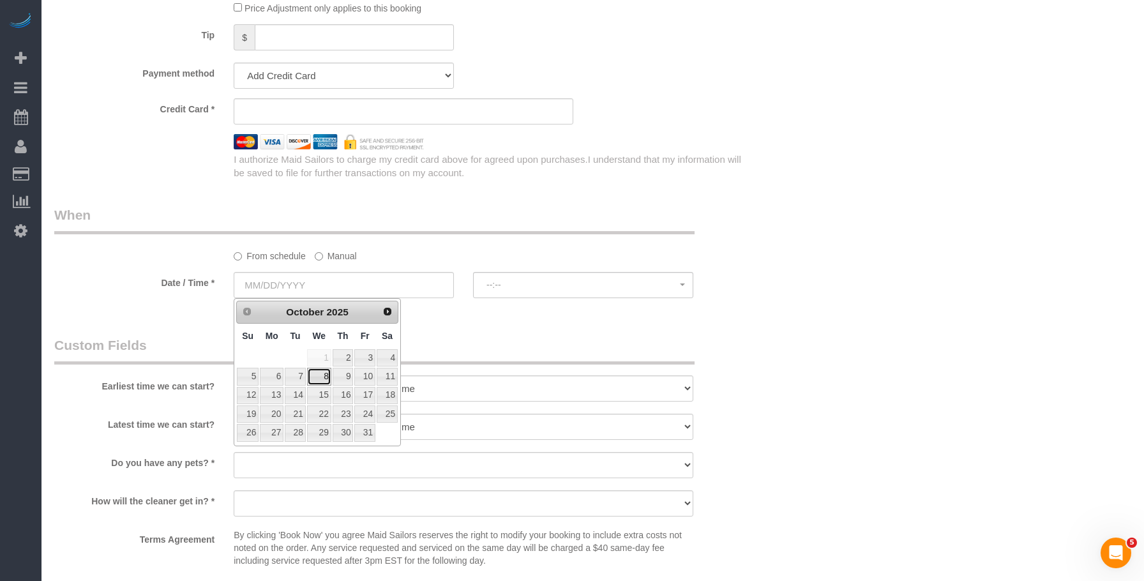
click at [326, 375] on link "8" at bounding box center [319, 376] width 24 height 17
type input "10/08/2025"
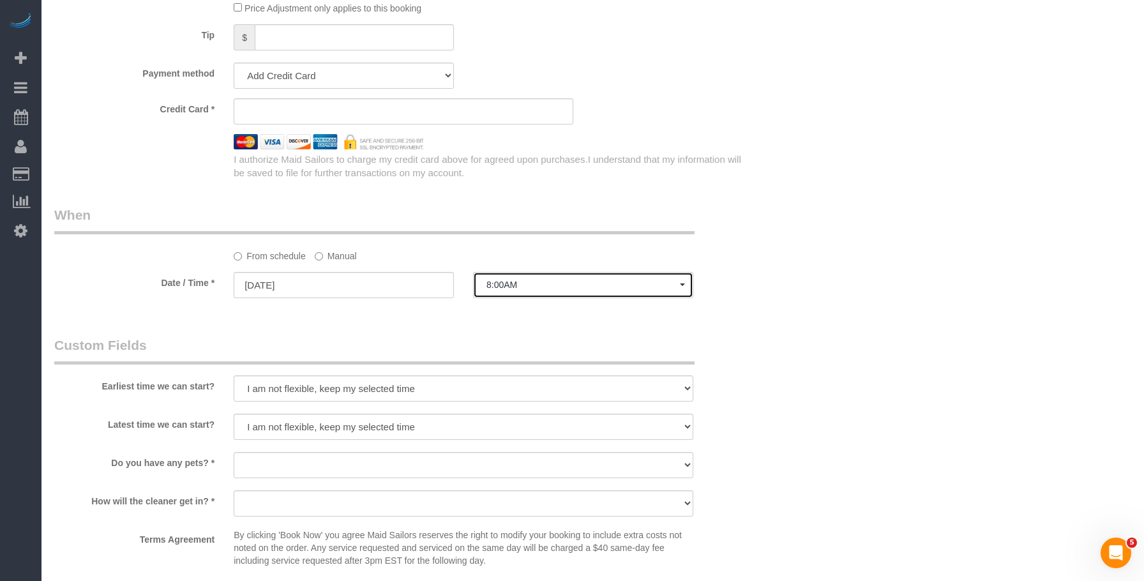
click at [546, 283] on span "8:00AM" at bounding box center [582, 285] width 193 height 10
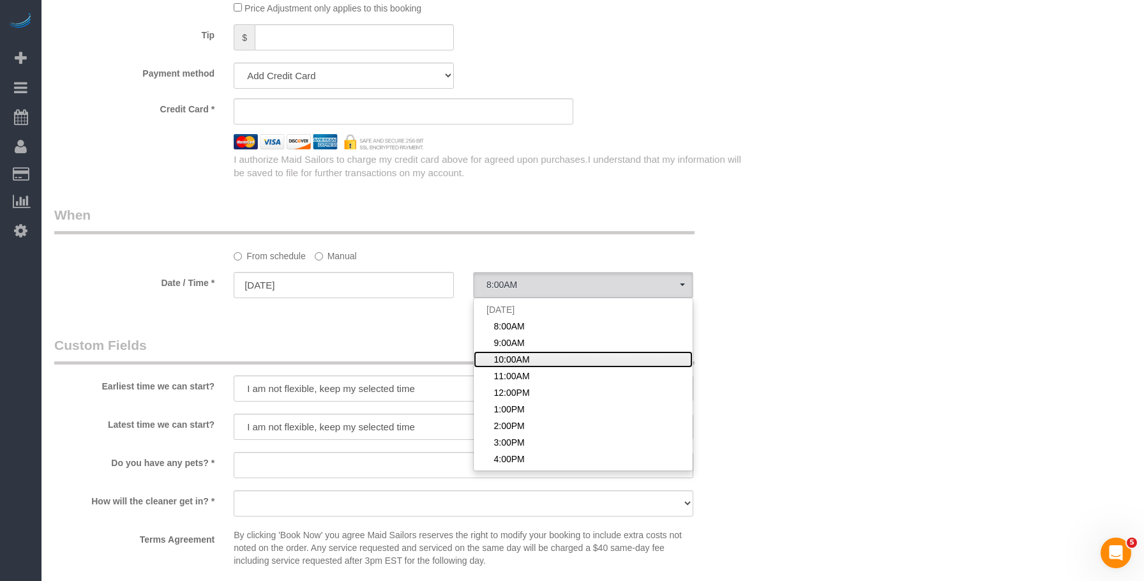
click at [528, 360] on span "10:00AM" at bounding box center [512, 359] width 36 height 13
select select "spot8"
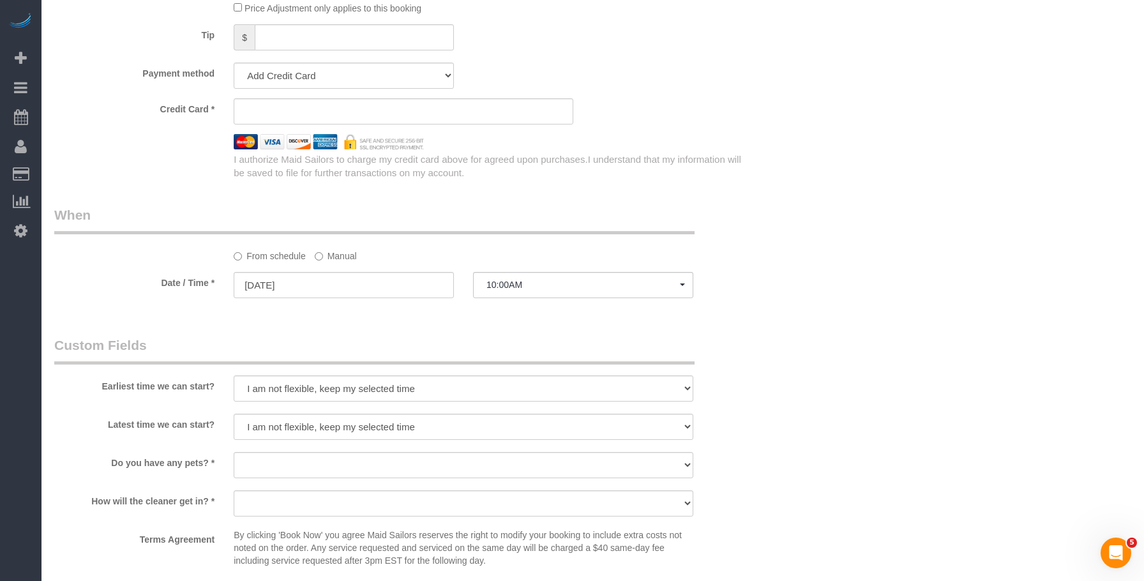
click at [781, 230] on div "Who Email Ea@fireleibaezstudio.com Name * Ashley . Where Address AK AL AR AZ CA…" at bounding box center [592, 61] width 1077 height 1816
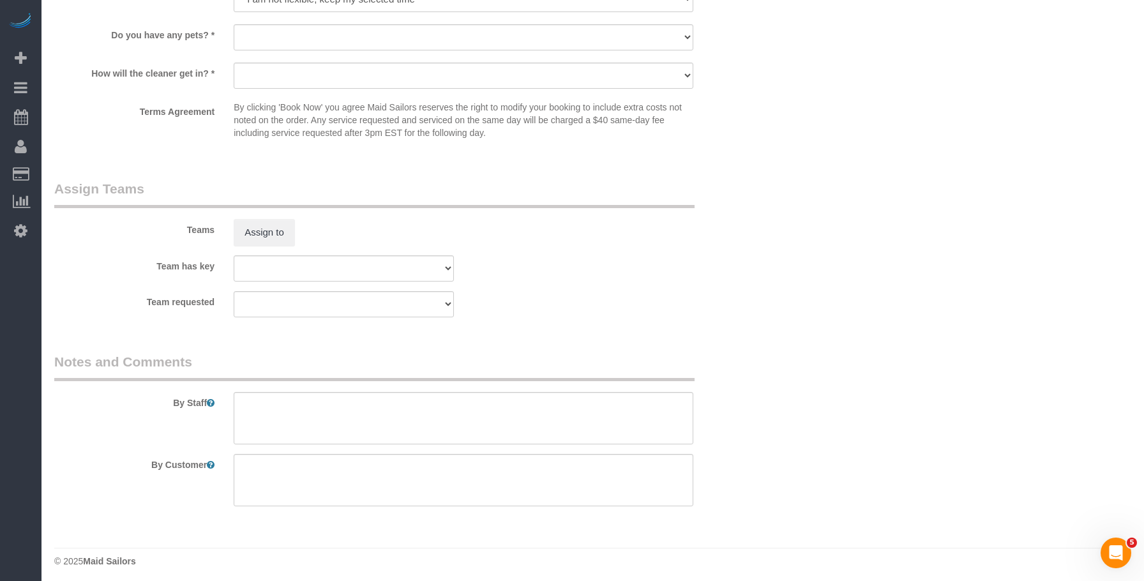
scroll to position [1326, 0]
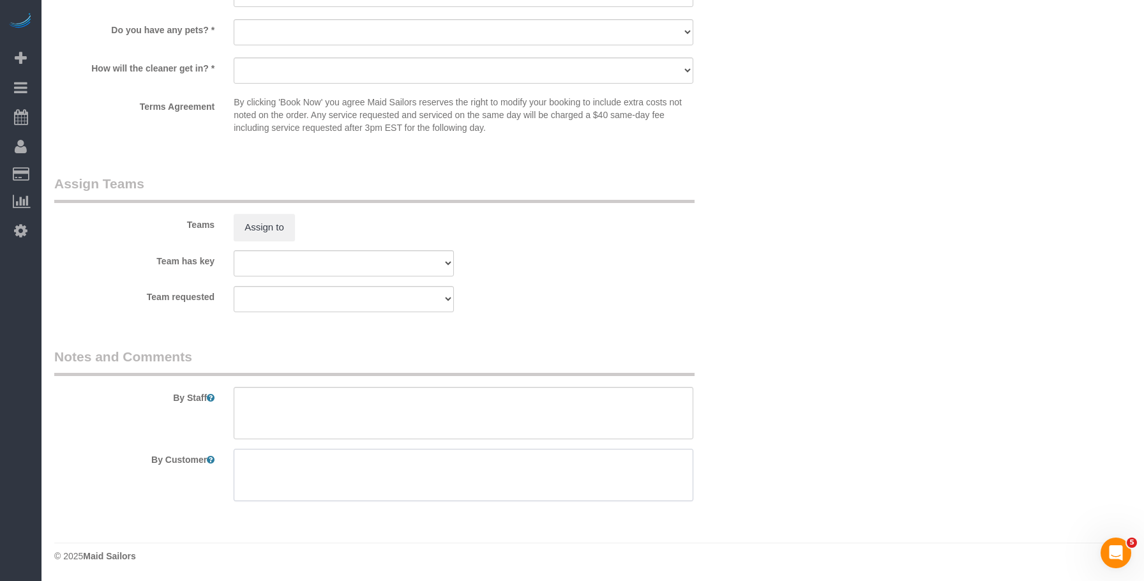
click at [469, 472] on textarea at bounding box center [464, 475] width 460 height 52
paste textarea "This is a standard cleaning of a 3-bedroom/1-bathroom ~1500 sqft apartment."
type textarea "This is a standard cleaning of a 3-bedroom/1-bathroom ~1500 sqft apartment."
click at [721, 295] on div "Team requested 000- Donna Mercado 000 - Partnerships 000 - TEAM JOB 0 - Kenia C…" at bounding box center [404, 299] width 718 height 26
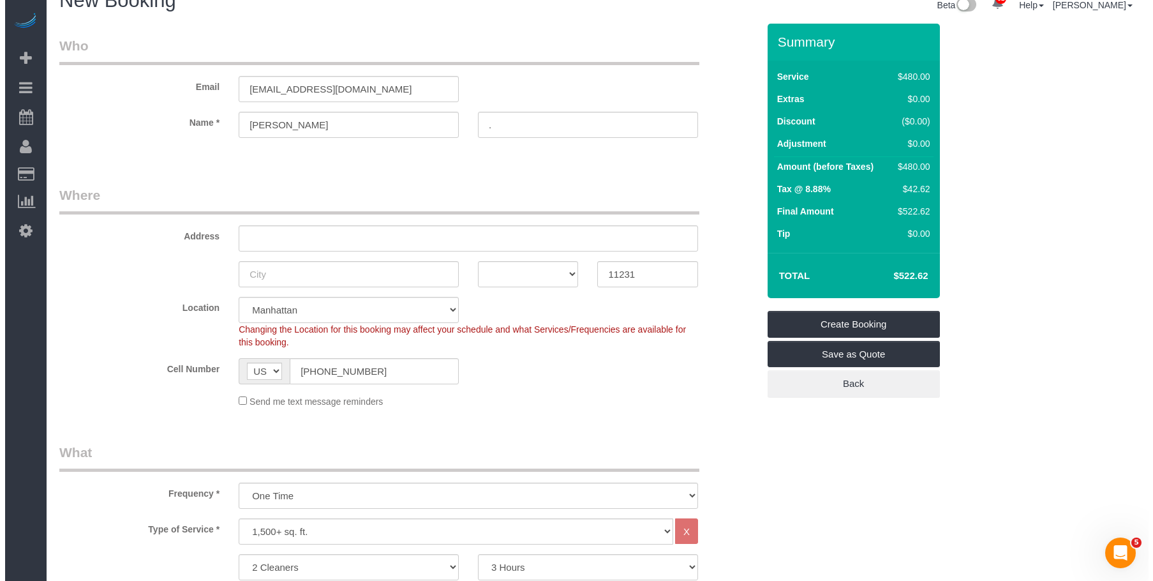
scroll to position [0, 0]
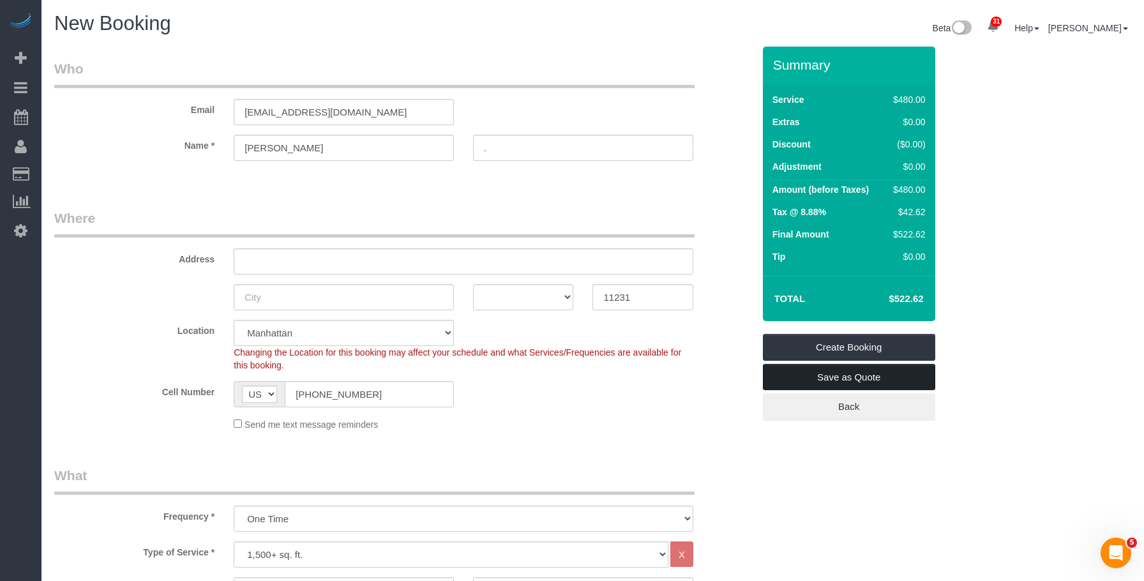
drag, startPoint x: 820, startPoint y: 376, endPoint x: 684, endPoint y: 367, distance: 135.6
click at [820, 377] on link "Save as Quote" at bounding box center [849, 377] width 172 height 27
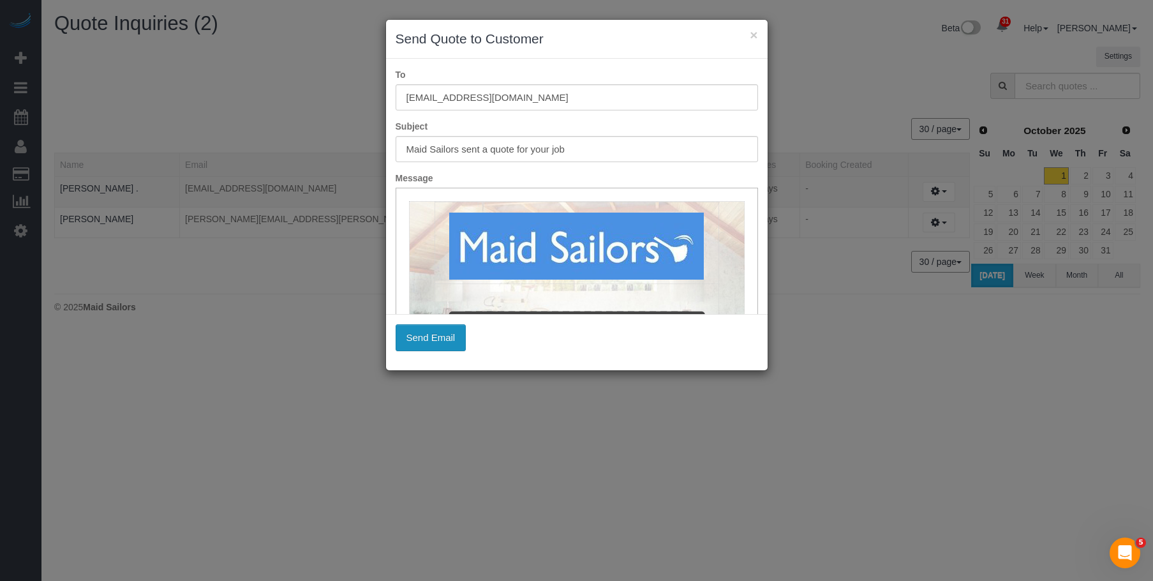
click at [444, 338] on button "Send Email" at bounding box center [431, 337] width 71 height 27
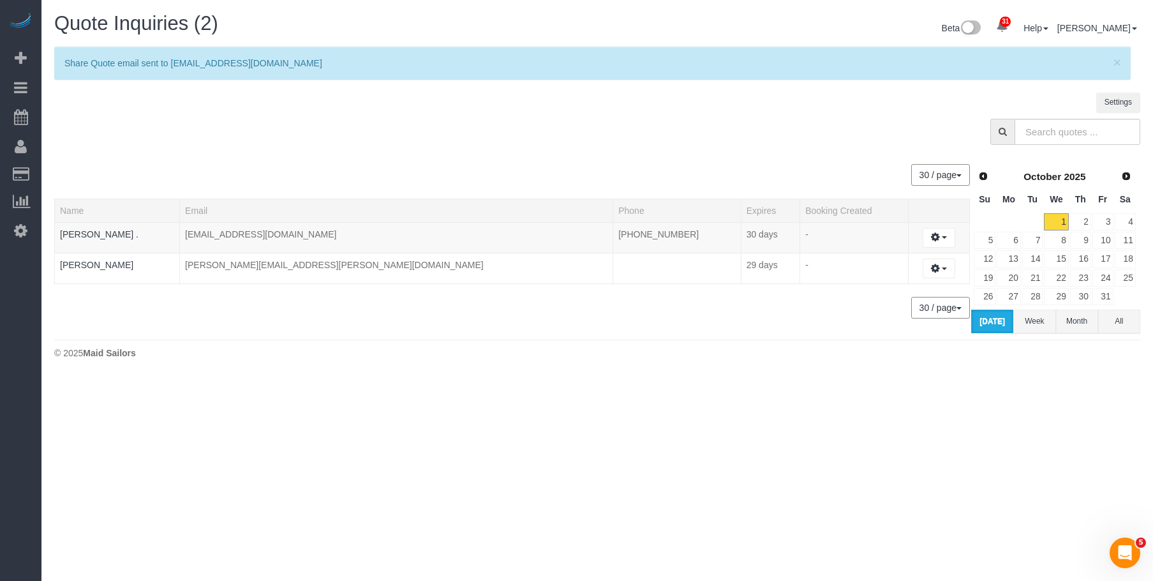
drag, startPoint x: 392, startPoint y: 426, endPoint x: 248, endPoint y: 325, distance: 176.4
click at [389, 427] on body "31 Beta Your Notifications You have 0 alerts × You have 8 to charge for 09/30/2…" at bounding box center [576, 290] width 1153 height 581
drag, startPoint x: 87, startPoint y: 56, endPoint x: 267, endPoint y: 45, distance: 179.7
click at [87, 56] on span "Add Booking" at bounding box center [121, 57] width 160 height 29
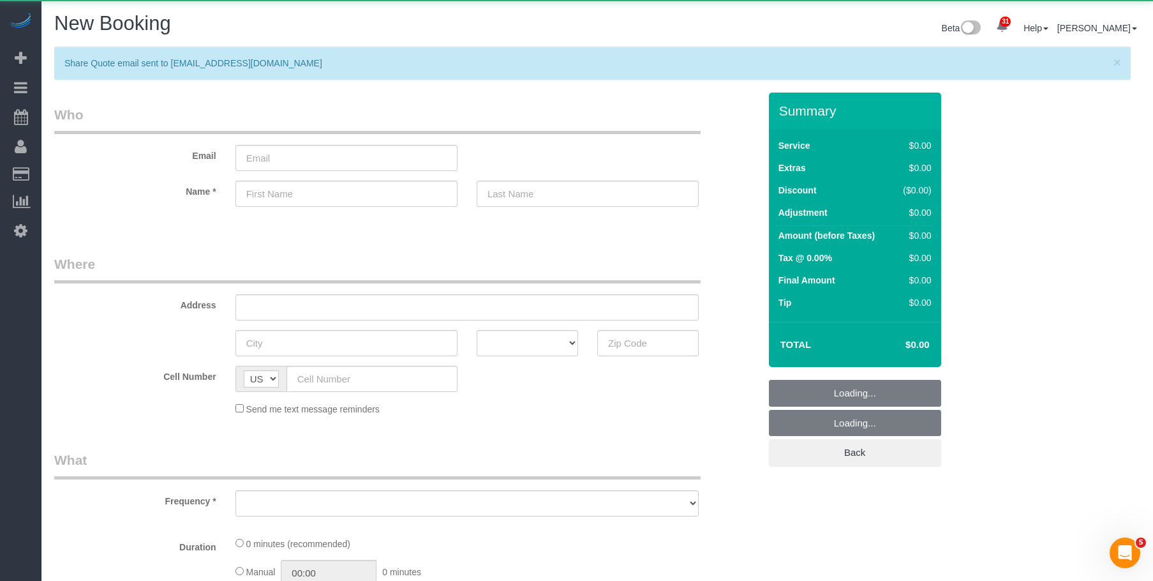
select select "object:9036"
select select "number:89"
select select "number:90"
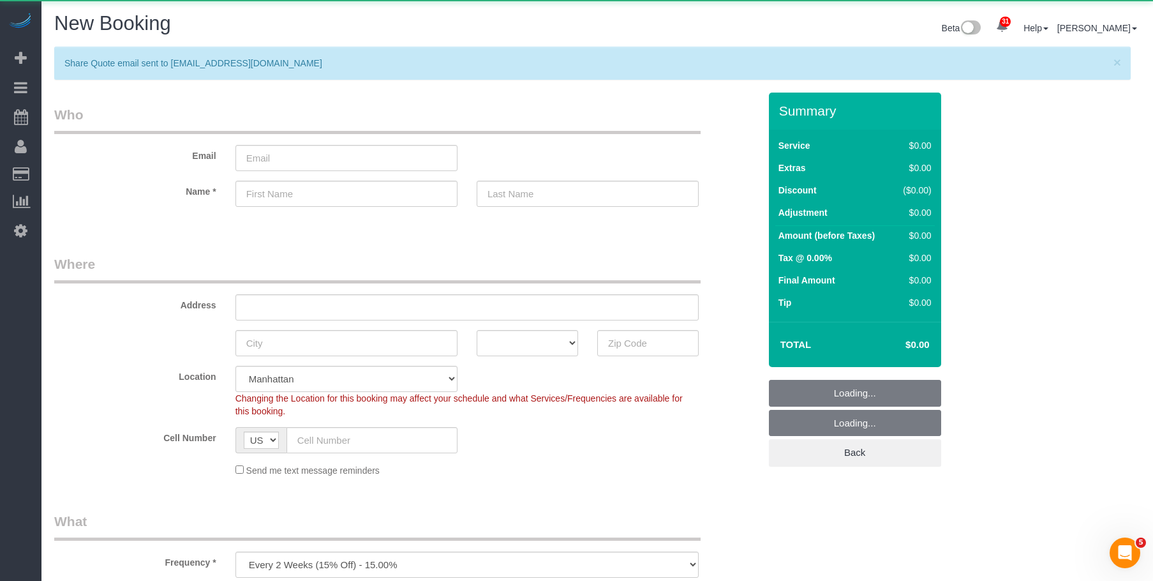
select select "object:9705"
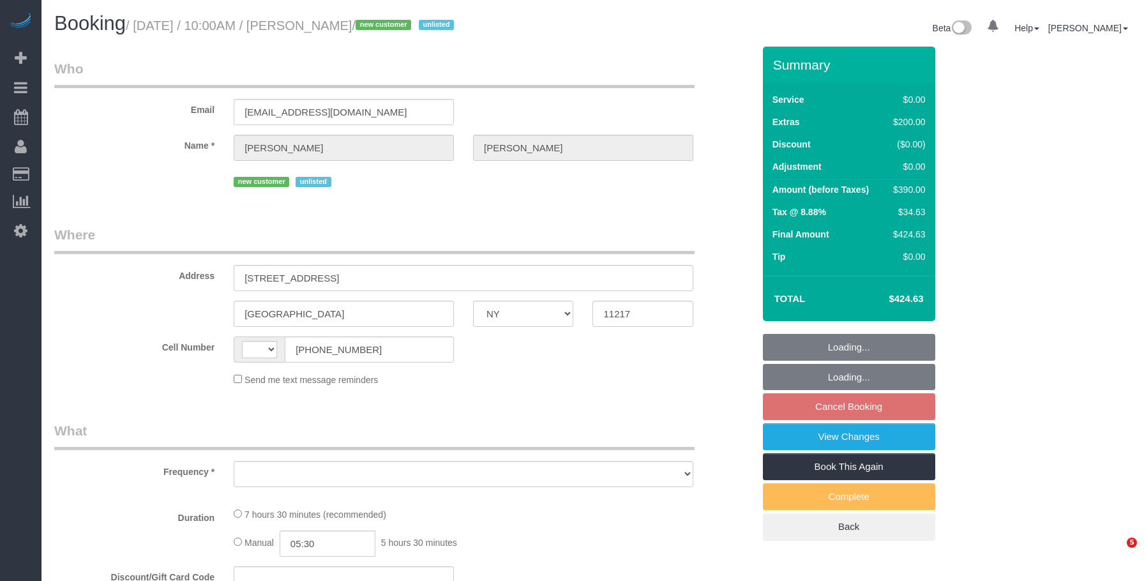
select select "NY"
select select "object:572"
select select "2"
select select "number:89"
select select "number:72"
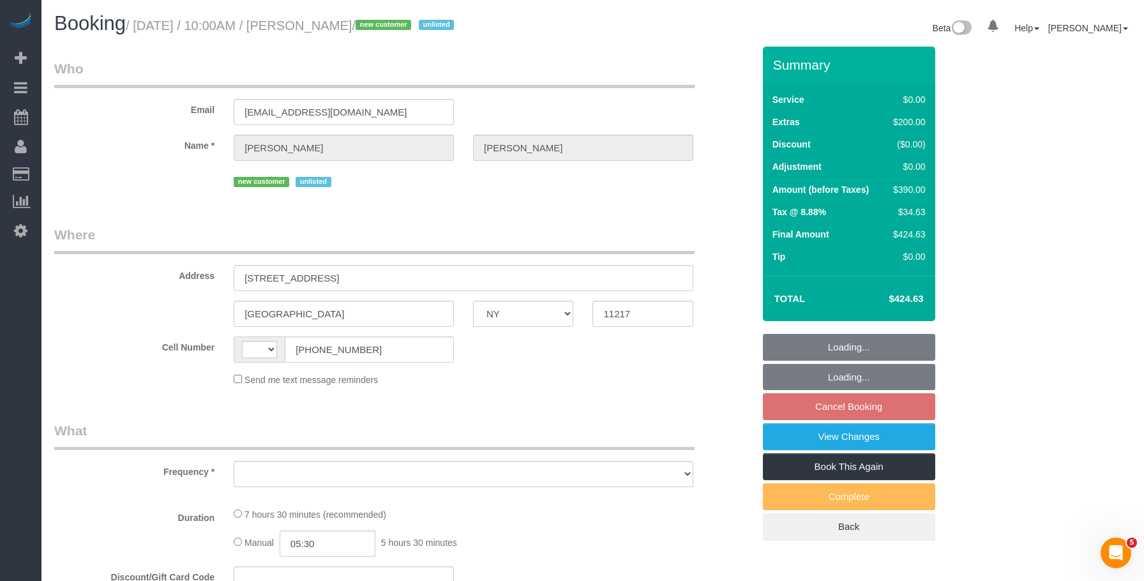
select select "number:15"
select select "number:5"
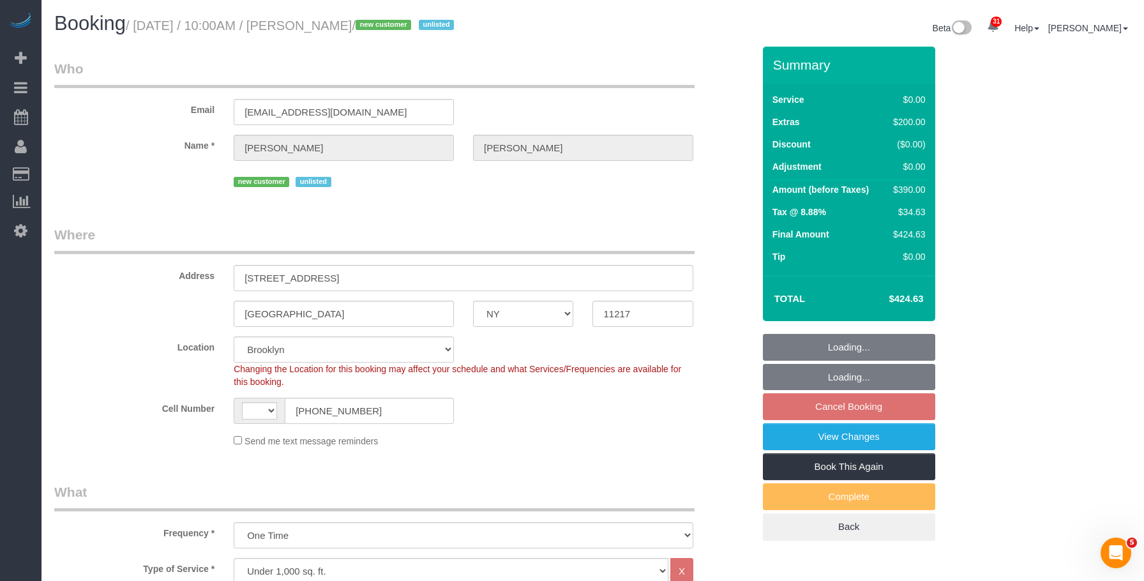
select select "string:US"
select select "string:stripe-pm_1SDCDn4VGloSiKo7EVkaCmD1"
select select "object:1421"
select select "spot3"
select select "2"
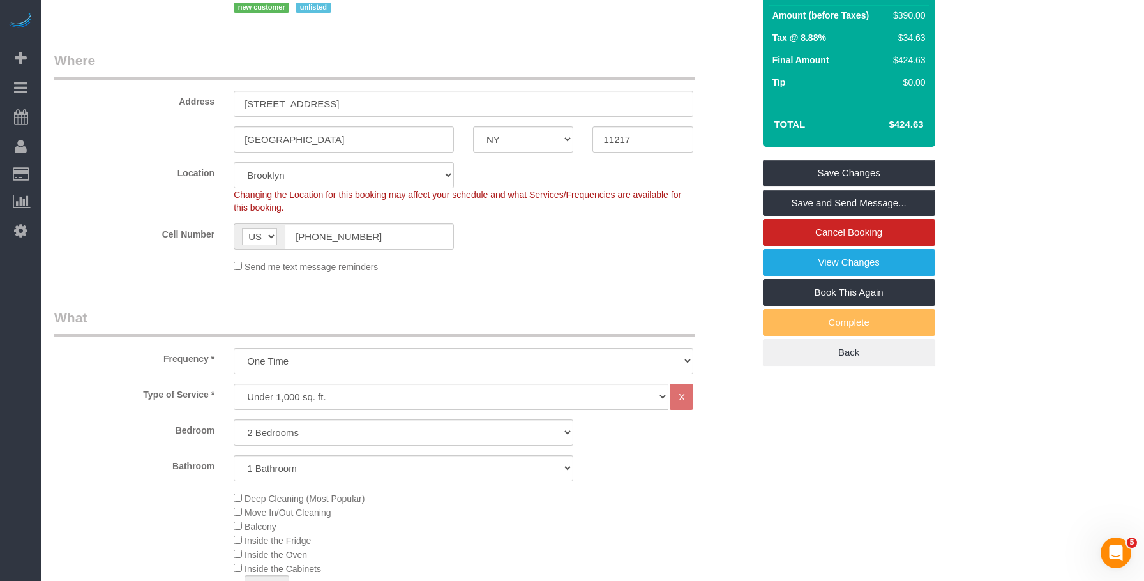
scroll to position [383, 0]
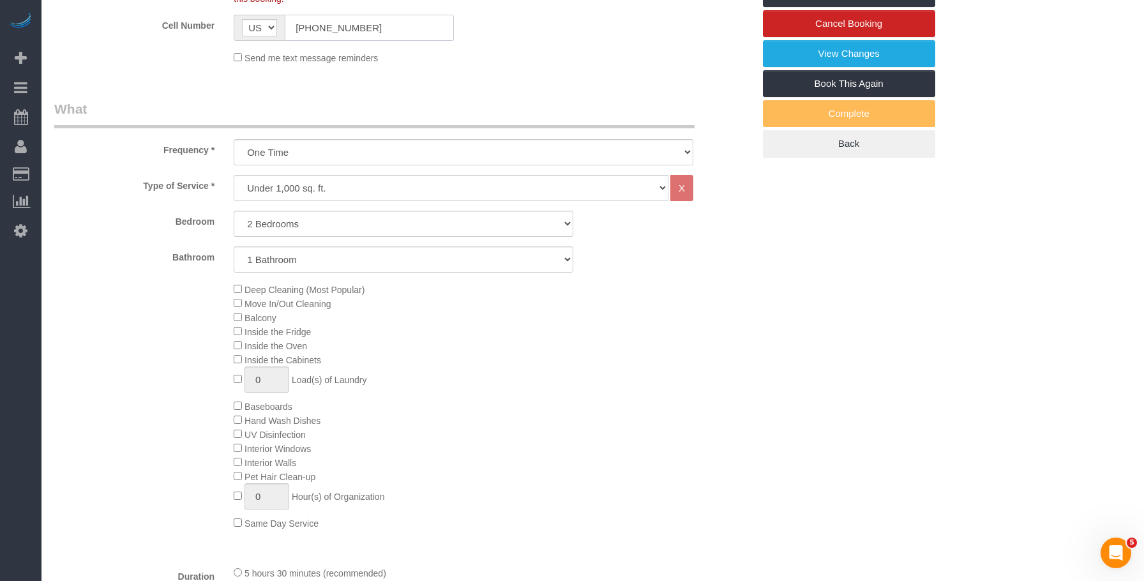
drag, startPoint x: 338, startPoint y: 29, endPoint x: 516, endPoint y: 1, distance: 179.8
click at [175, 20] on div "Cell Number AF AL DZ AD AO AI AQ AG AR AM AW AU AT AZ BS BH BD BB BY BE BZ BJ B…" at bounding box center [404, 28] width 718 height 26
drag, startPoint x: 617, startPoint y: 78, endPoint x: 662, endPoint y: 54, distance: 50.5
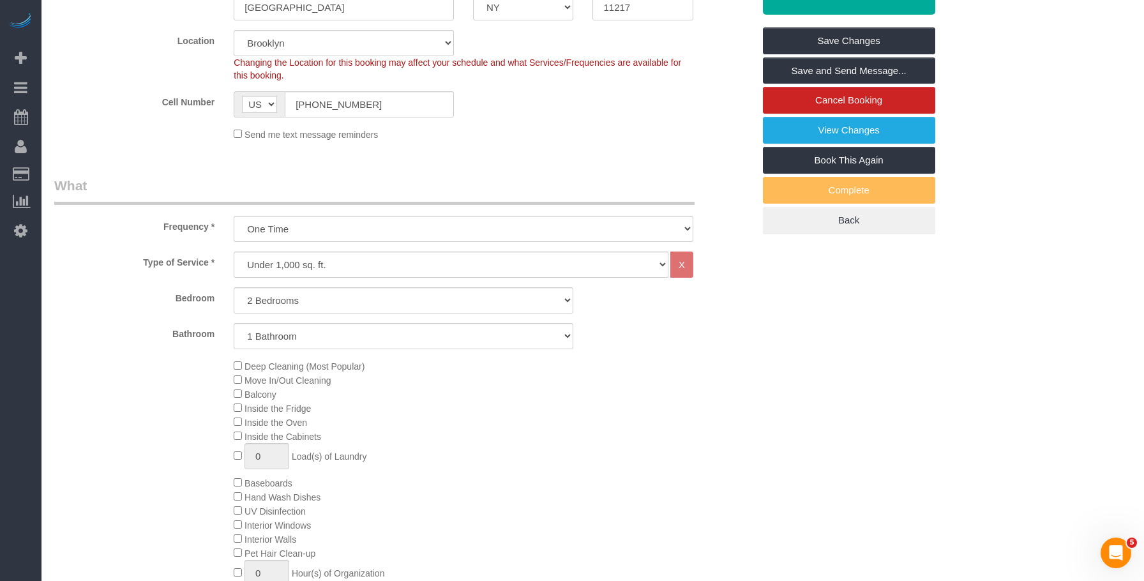
scroll to position [191, 0]
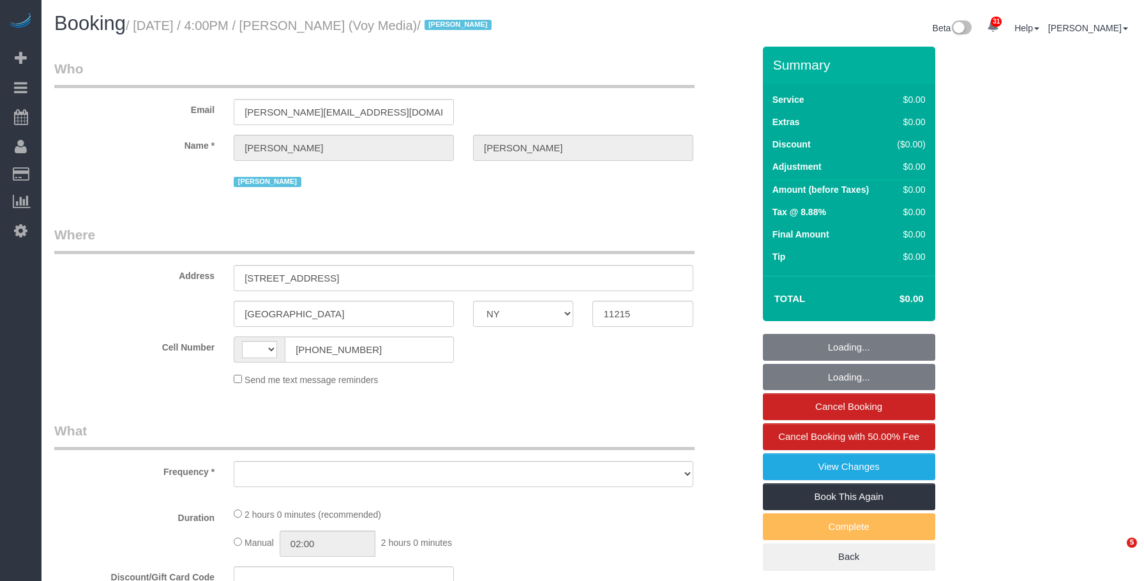
select select "NY"
select select "object:556"
select select "spot1"
select select "number:89"
select select "number:90"
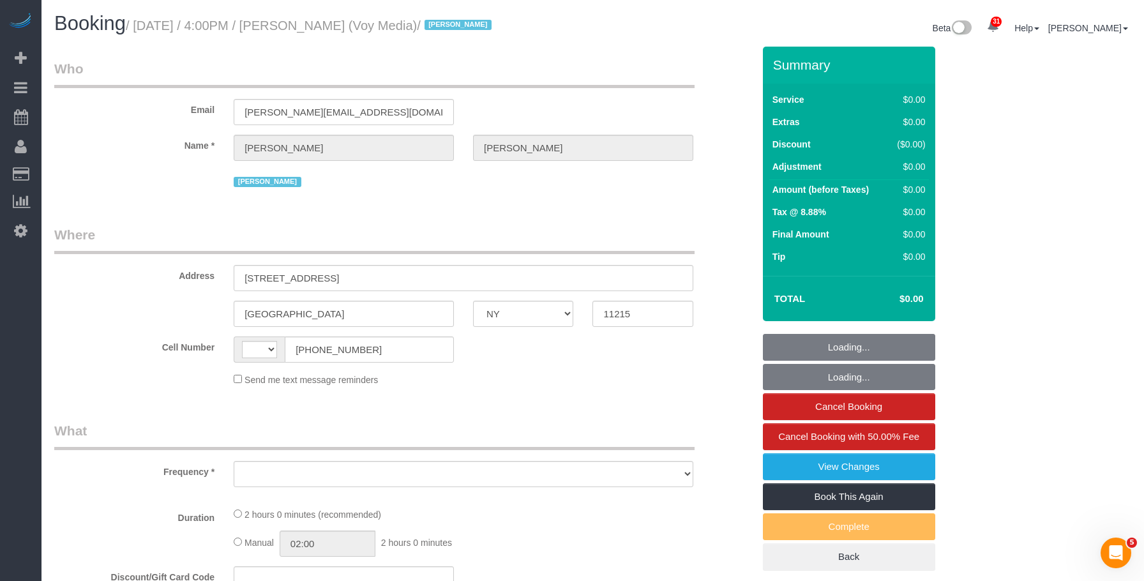
select select "number:15"
select select "number:5"
select select "number:21"
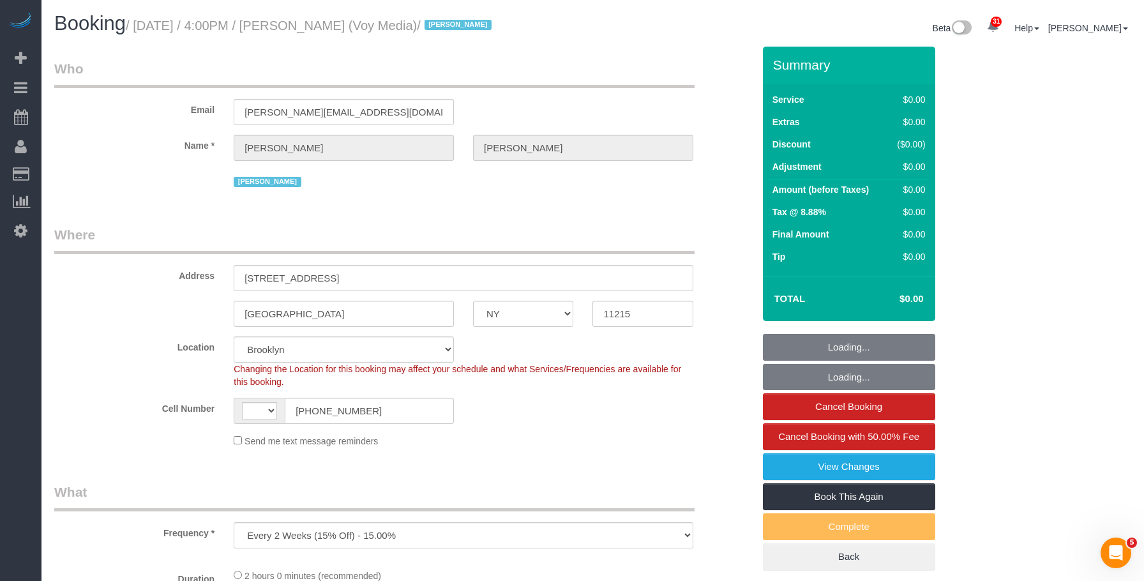
select select "object:870"
select select "120"
select select "string:US"
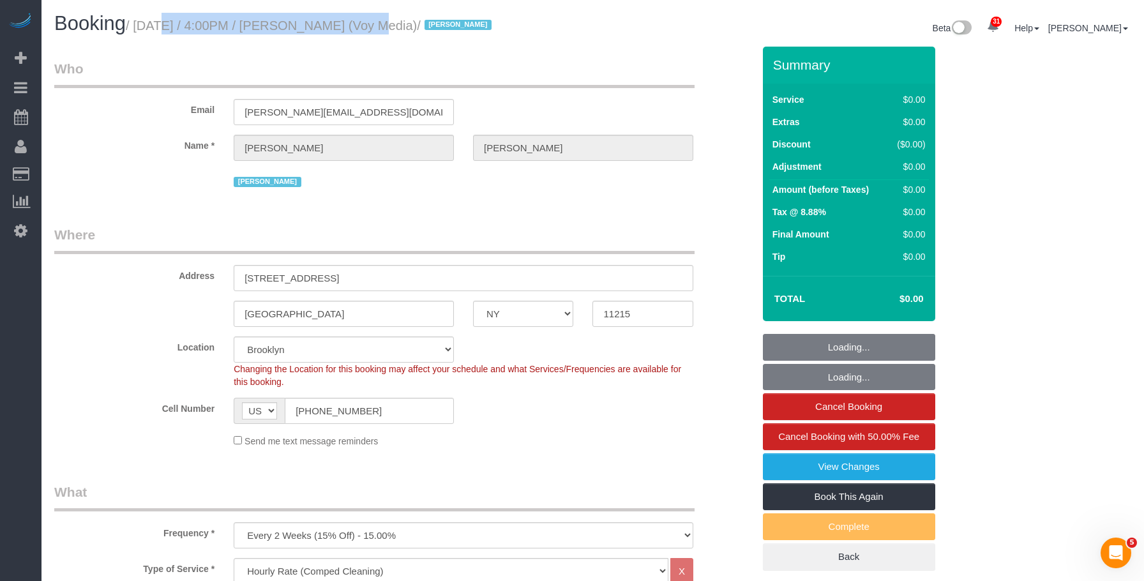
select select "spot42"
drag, startPoint x: 144, startPoint y: 25, endPoint x: 376, endPoint y: 25, distance: 231.7
click at [376, 25] on small "/ October 01, 2025 / 4:00PM / Kevin Urrutia (Voy Media) / Jacky Xu" at bounding box center [311, 26] width 370 height 14
copy small "October 01, 2025 / 4:00PM / Kevin Urrutia"
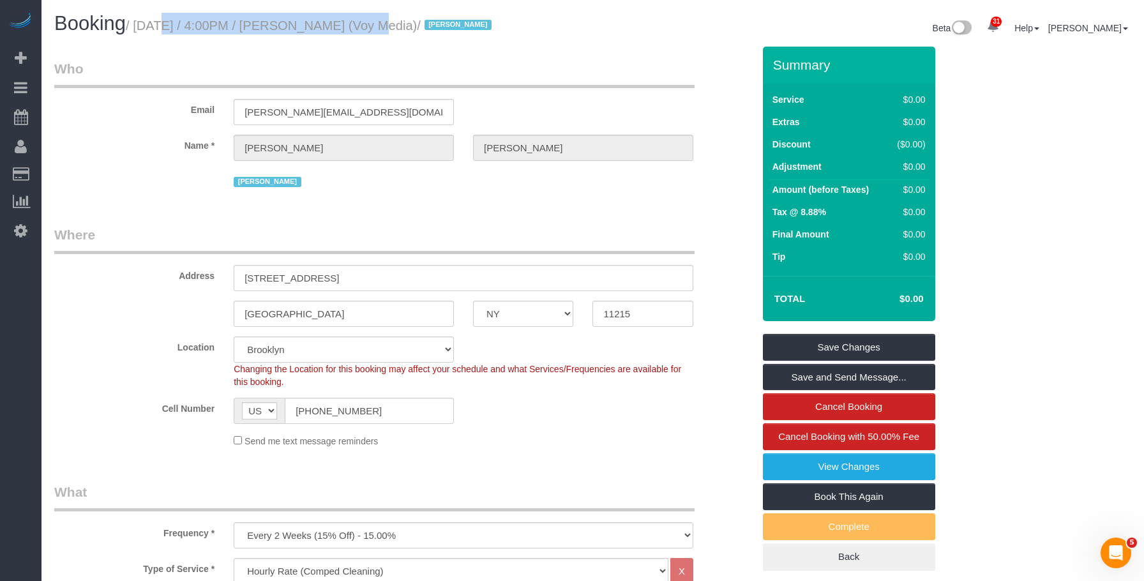
drag, startPoint x: 536, startPoint y: 227, endPoint x: 532, endPoint y: 237, distance: 10.9
click at [536, 227] on legend "Where" at bounding box center [374, 239] width 640 height 29
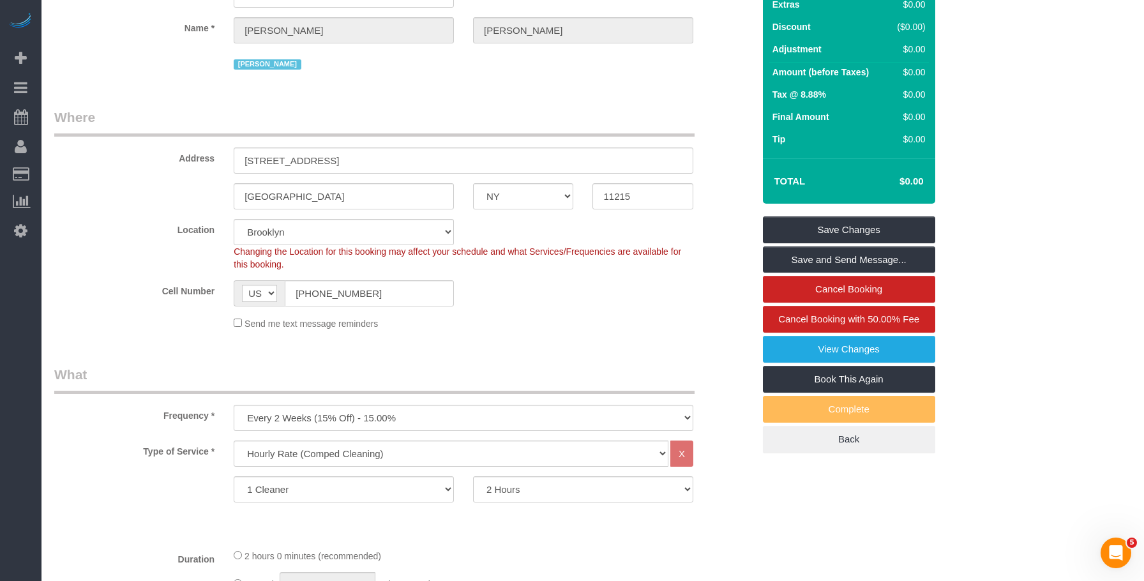
scroll to position [255, 0]
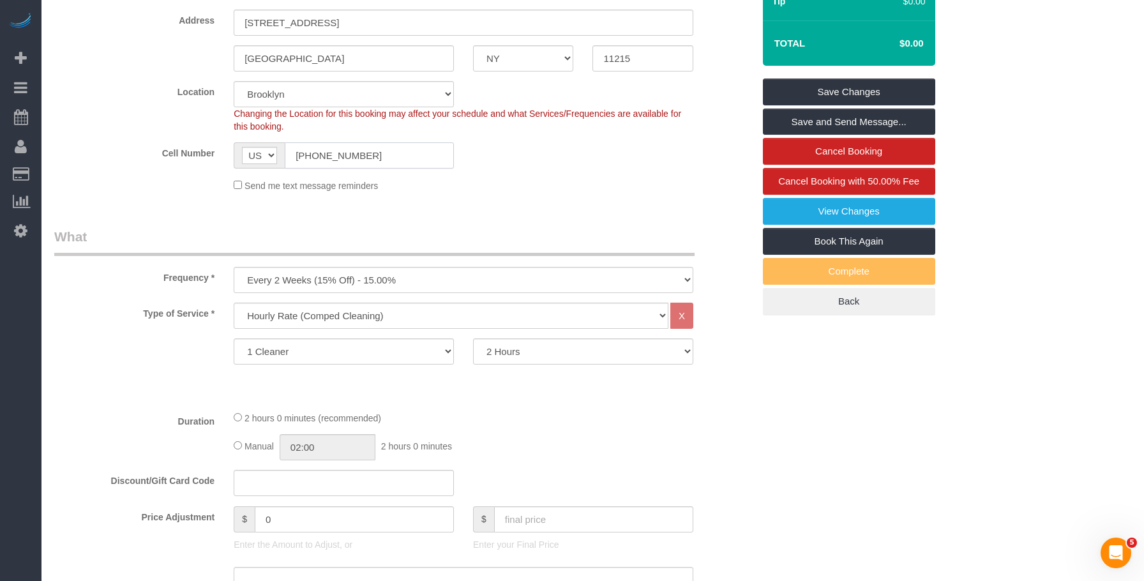
drag, startPoint x: 387, startPoint y: 153, endPoint x: 96, endPoint y: 135, distance: 291.6
click at [96, 135] on sui-booking-location "Location Manhattan Austin Boston Bronx Brooklyn Charlotte Denver New Jersey Por…" at bounding box center [403, 136] width 699 height 111
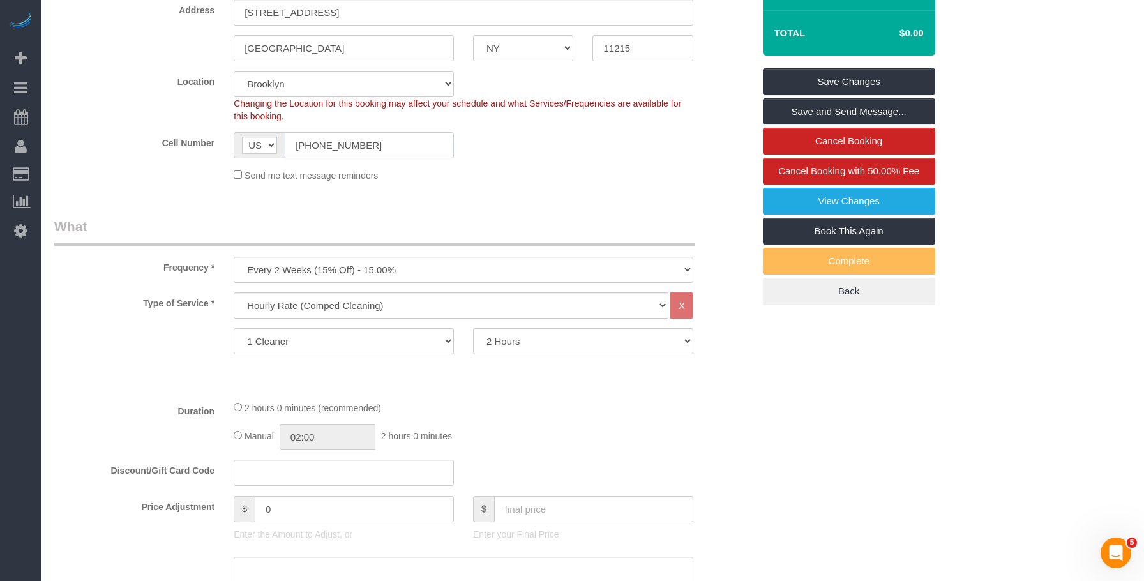
scroll to position [128, 0]
